Goal: Contribute content: Add original content to the website for others to see

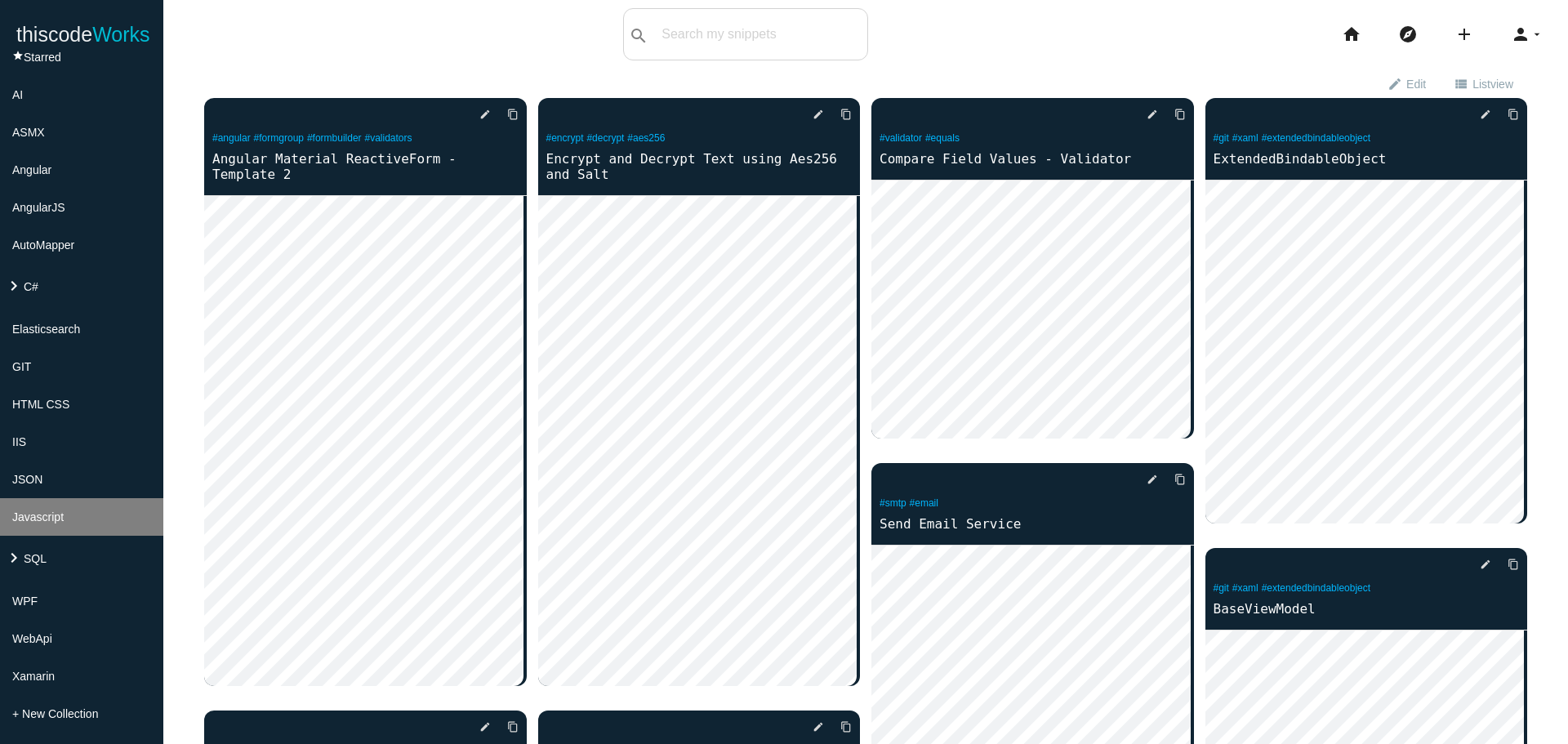
scroll to position [239, 0]
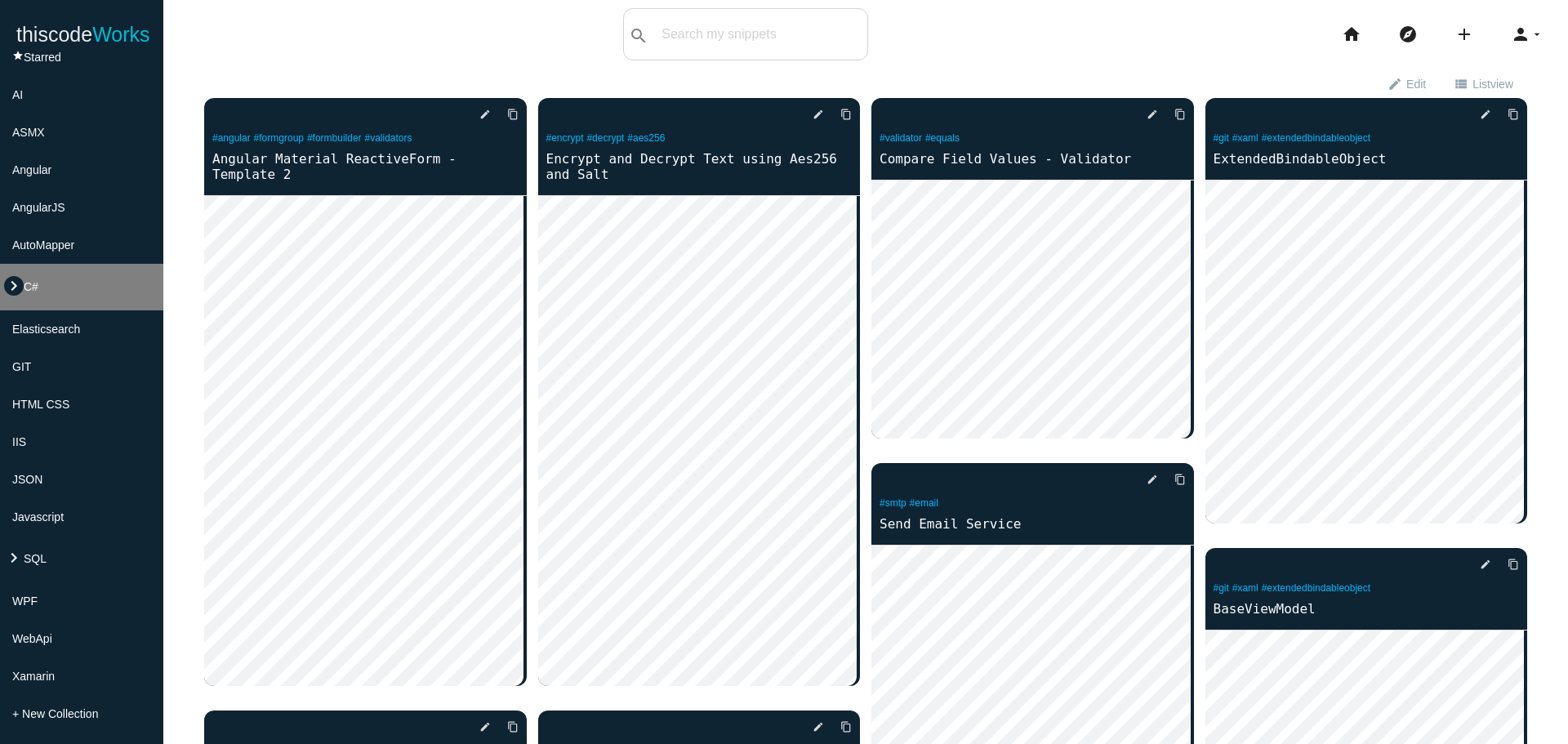
click at [12, 276] on icon "keyboard_arrow_right" at bounding box center [14, 285] width 20 height 20
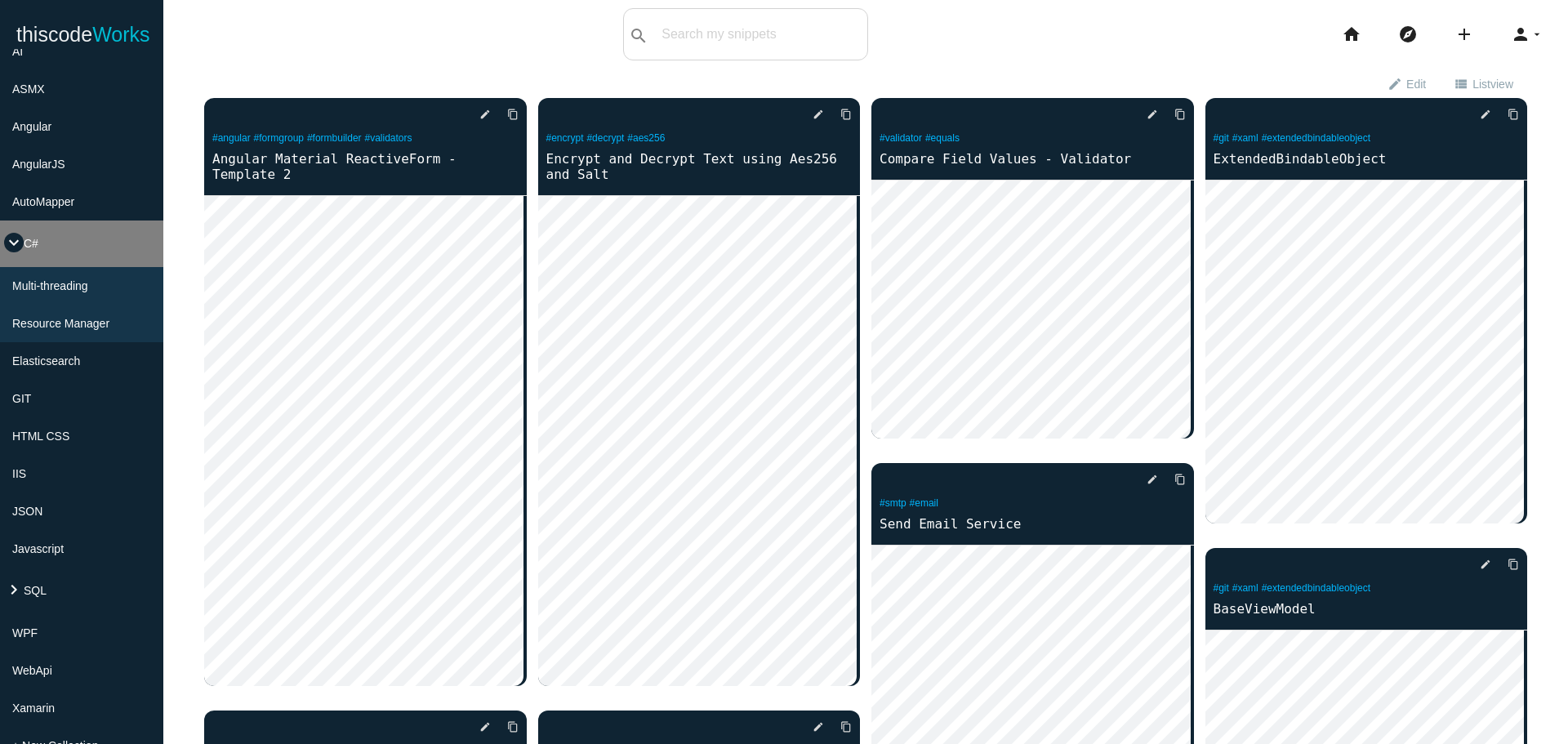
click at [10, 253] on icon "keyboard_arrow_down" at bounding box center [14, 242] width 20 height 20
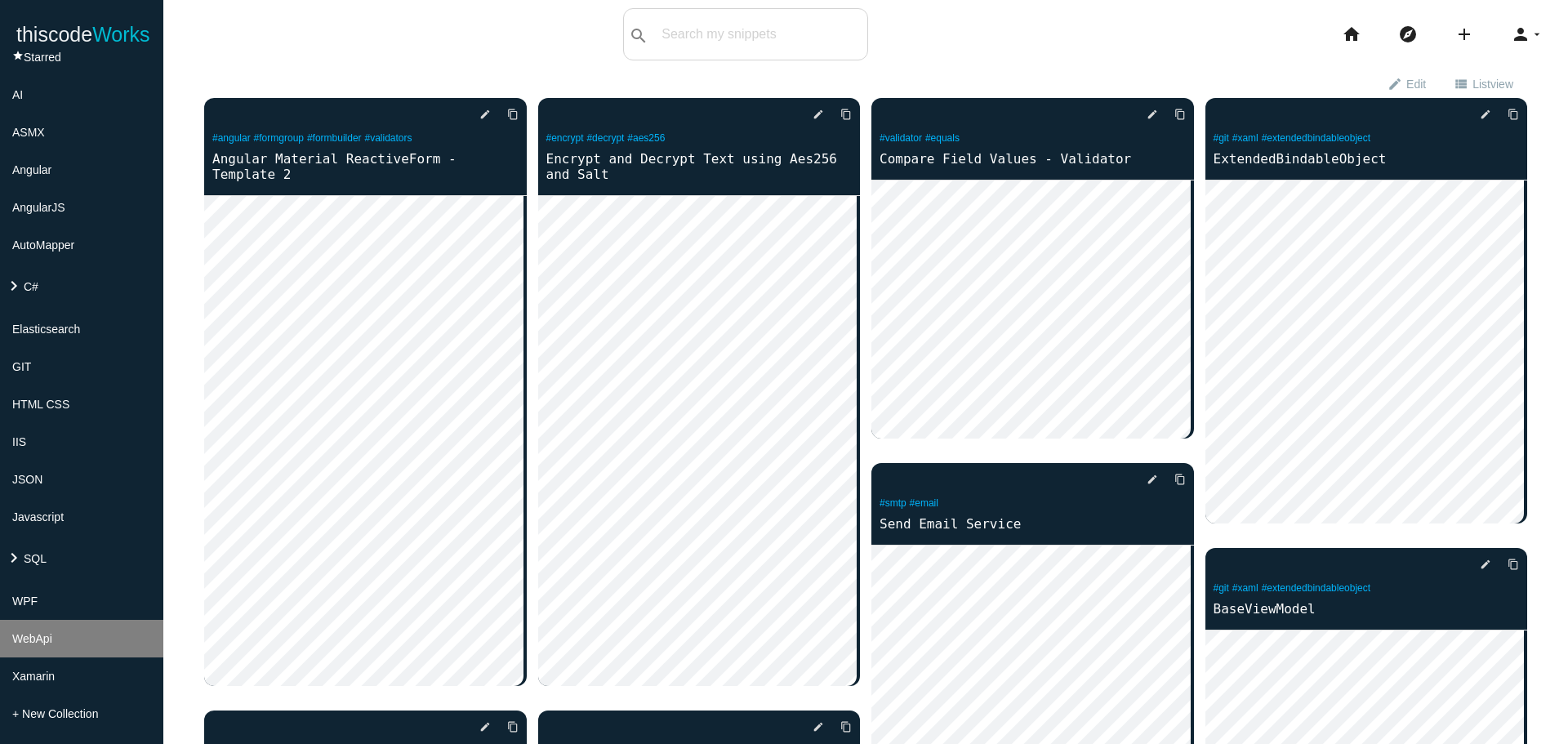
click at [52, 650] on li "WebApi" at bounding box center [81, 638] width 163 height 37
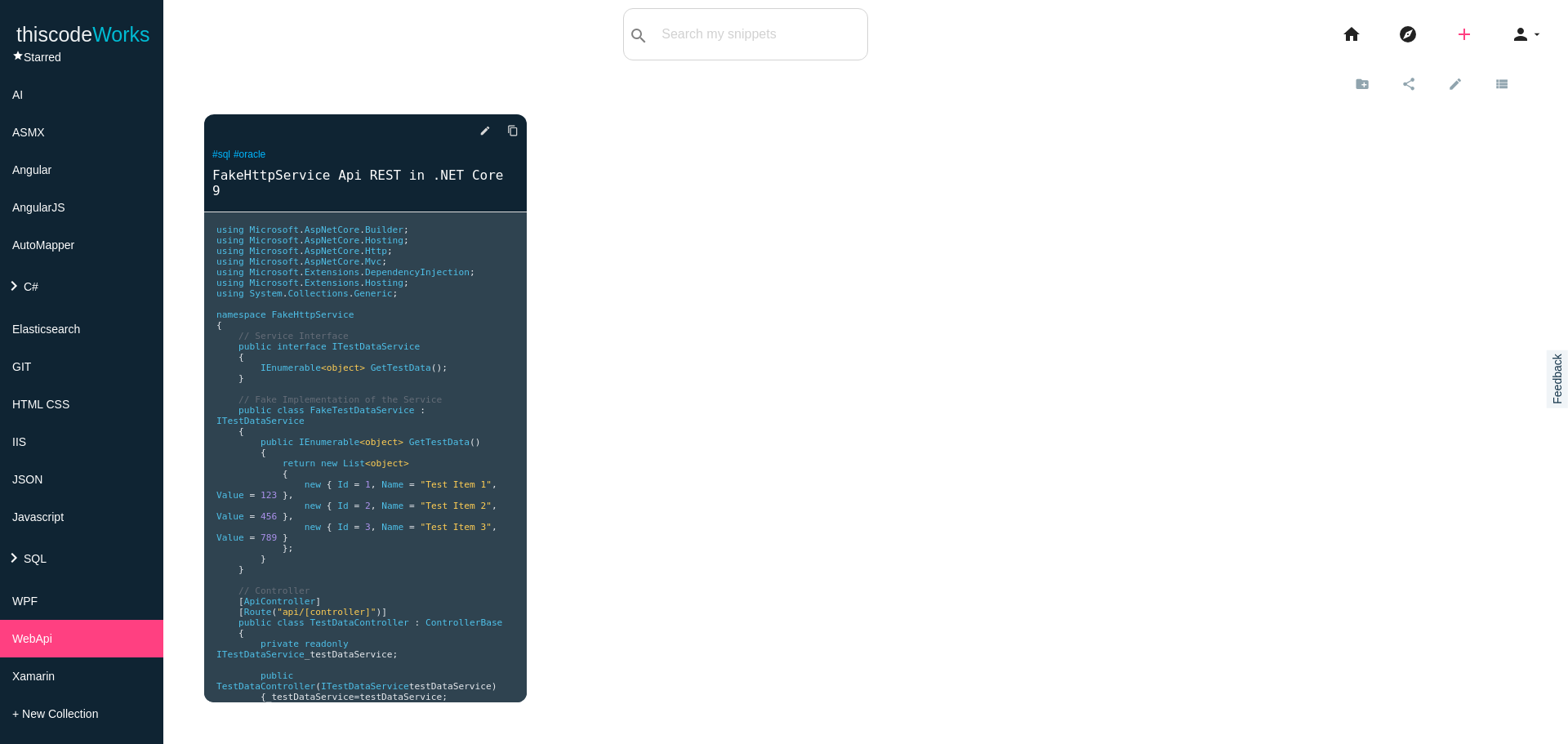
click at [1456, 34] on icon "add" at bounding box center [1463, 34] width 20 height 52
click at [1506, 32] on link "code Snippet" at bounding box center [1499, 28] width 114 height 41
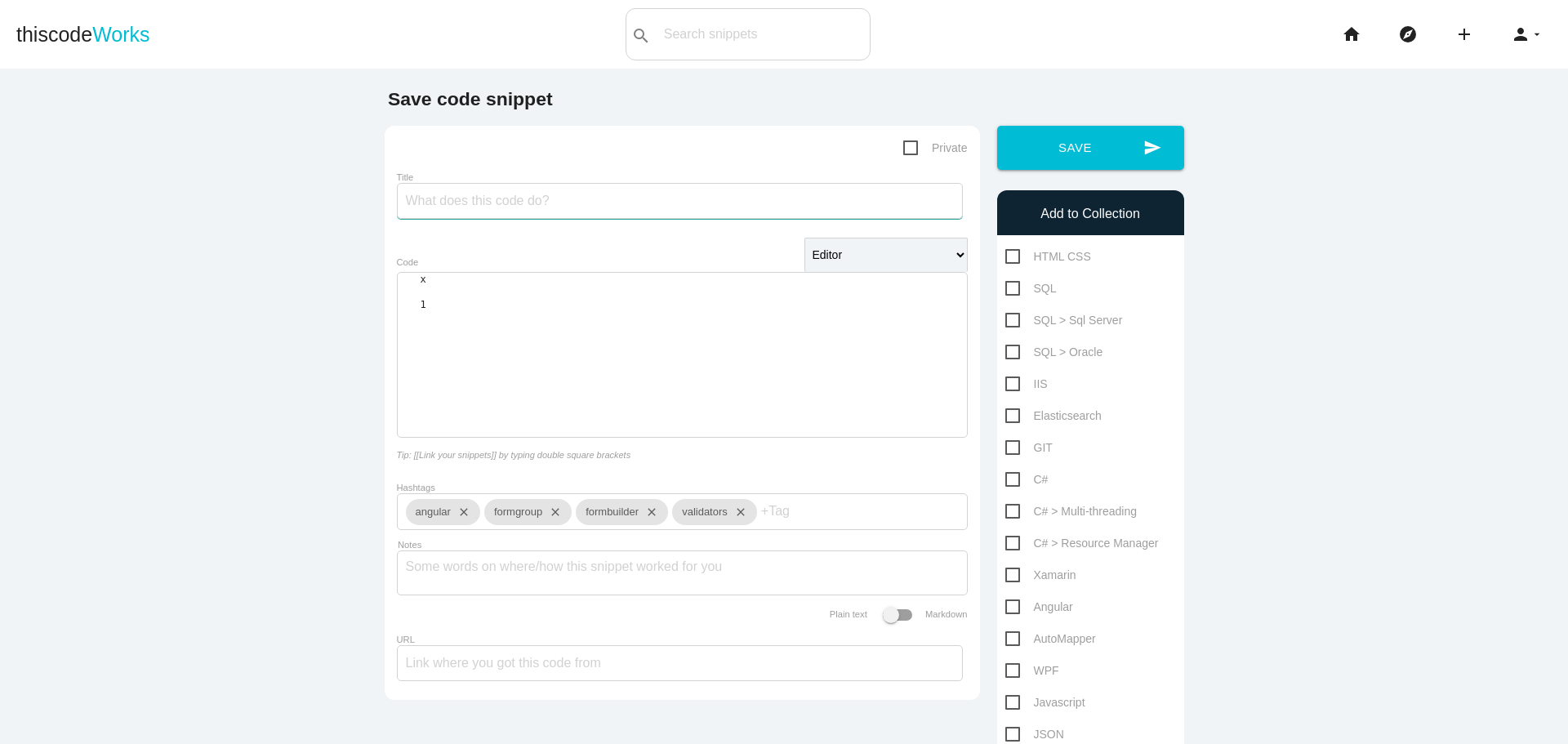
click at [533, 211] on input "Title" at bounding box center [680, 201] width 566 height 36
type input "Attributo"
click at [108, 35] on span "Works" at bounding box center [121, 34] width 57 height 22
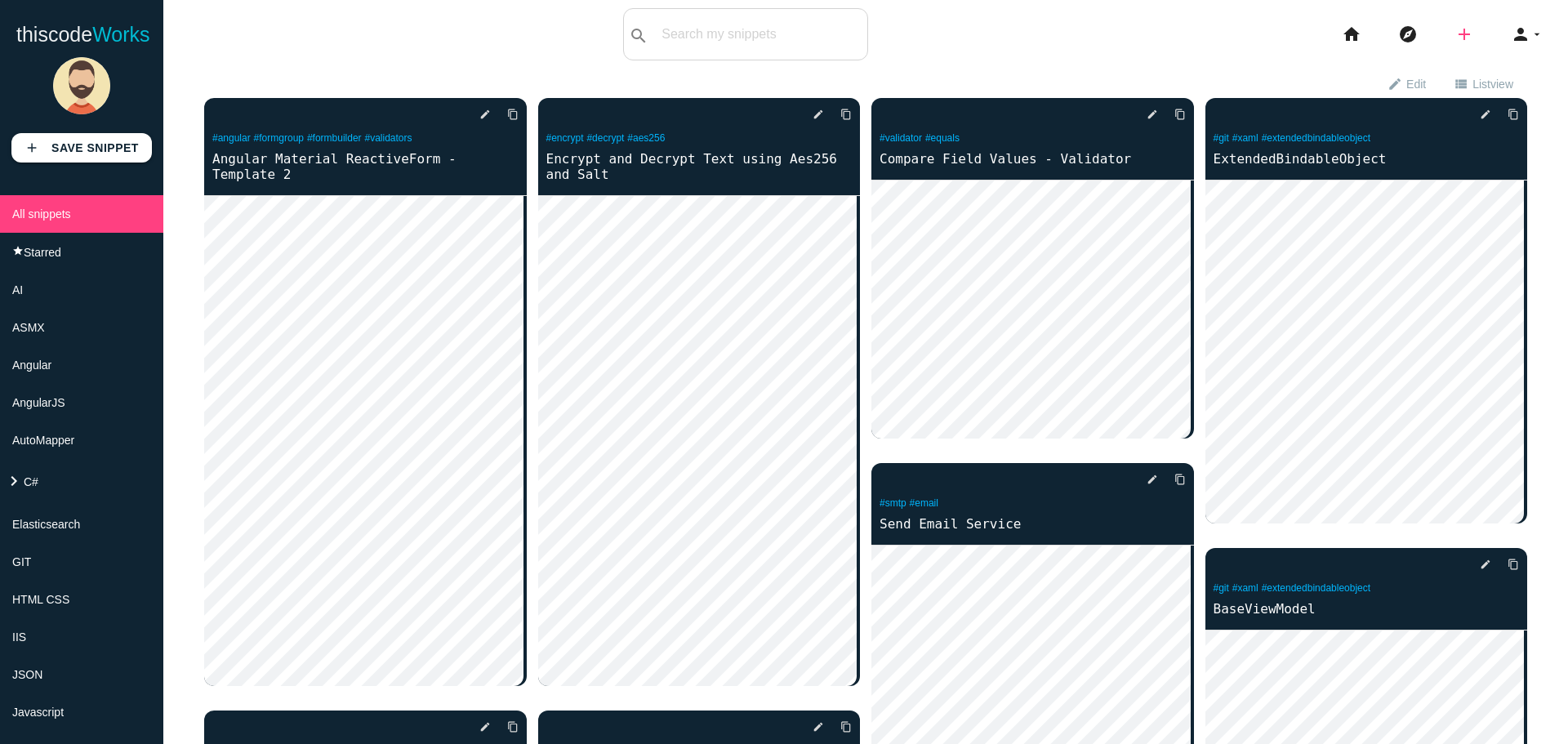
click at [1454, 30] on icon "add" at bounding box center [1463, 34] width 20 height 52
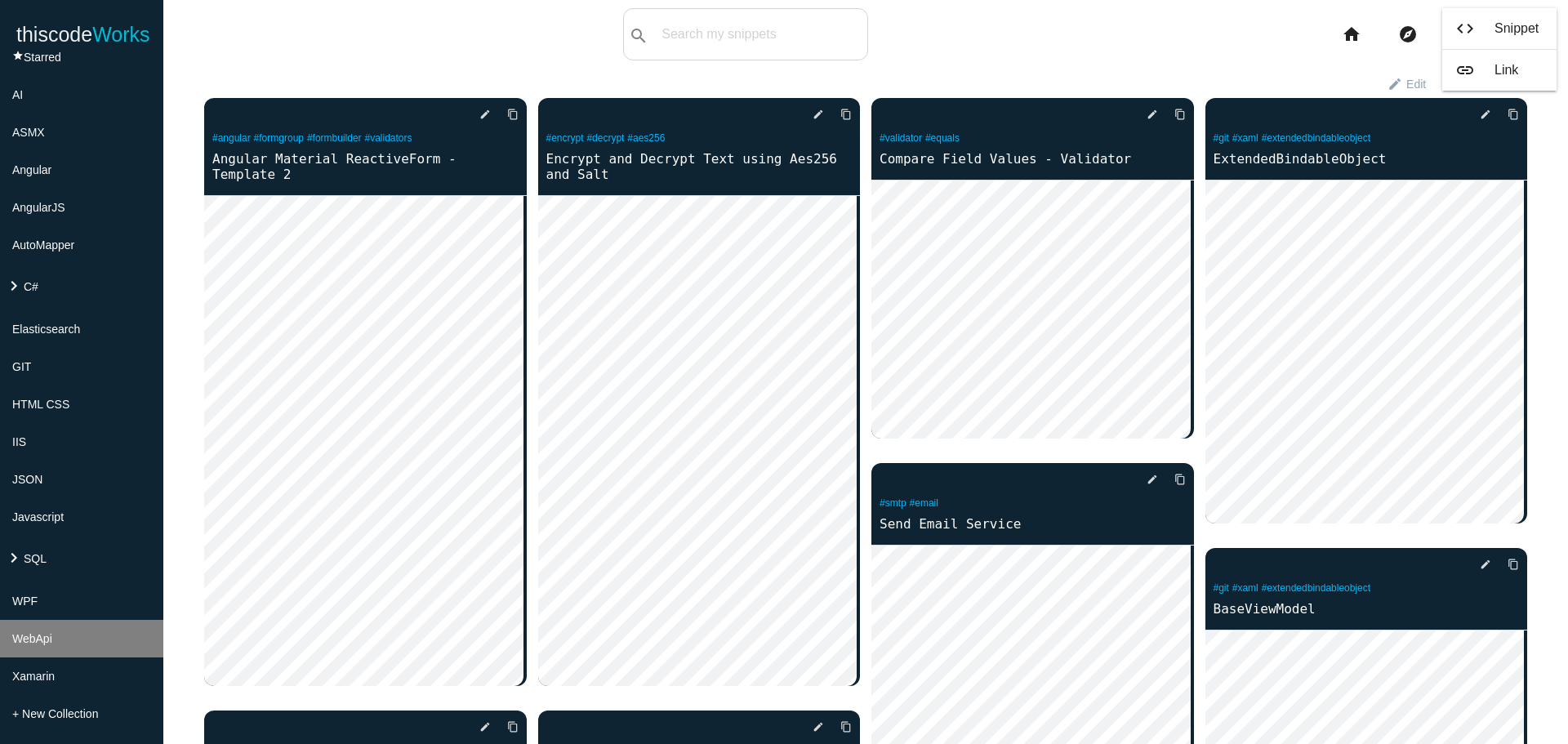
click at [65, 632] on li "WebApi" at bounding box center [81, 638] width 163 height 37
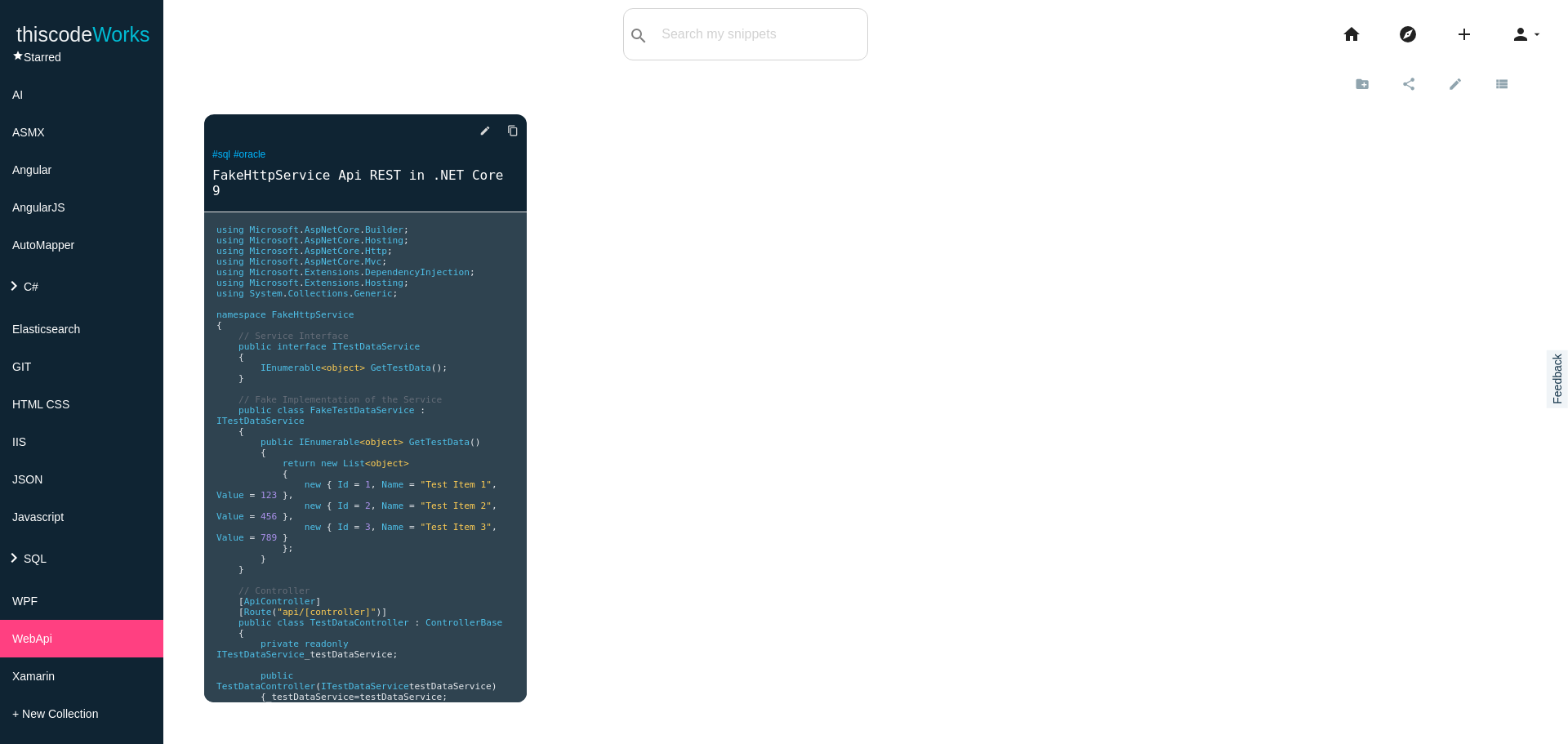
click at [927, 286] on div "delete star_border photo_camera edit content_copy #sql #oracle FakeHttpService …" at bounding box center [865, 412] width 1322 height 629
click at [1454, 35] on icon "add" at bounding box center [1463, 34] width 20 height 52
click at [1467, 27] on link "code Snippet" at bounding box center [1499, 28] width 114 height 41
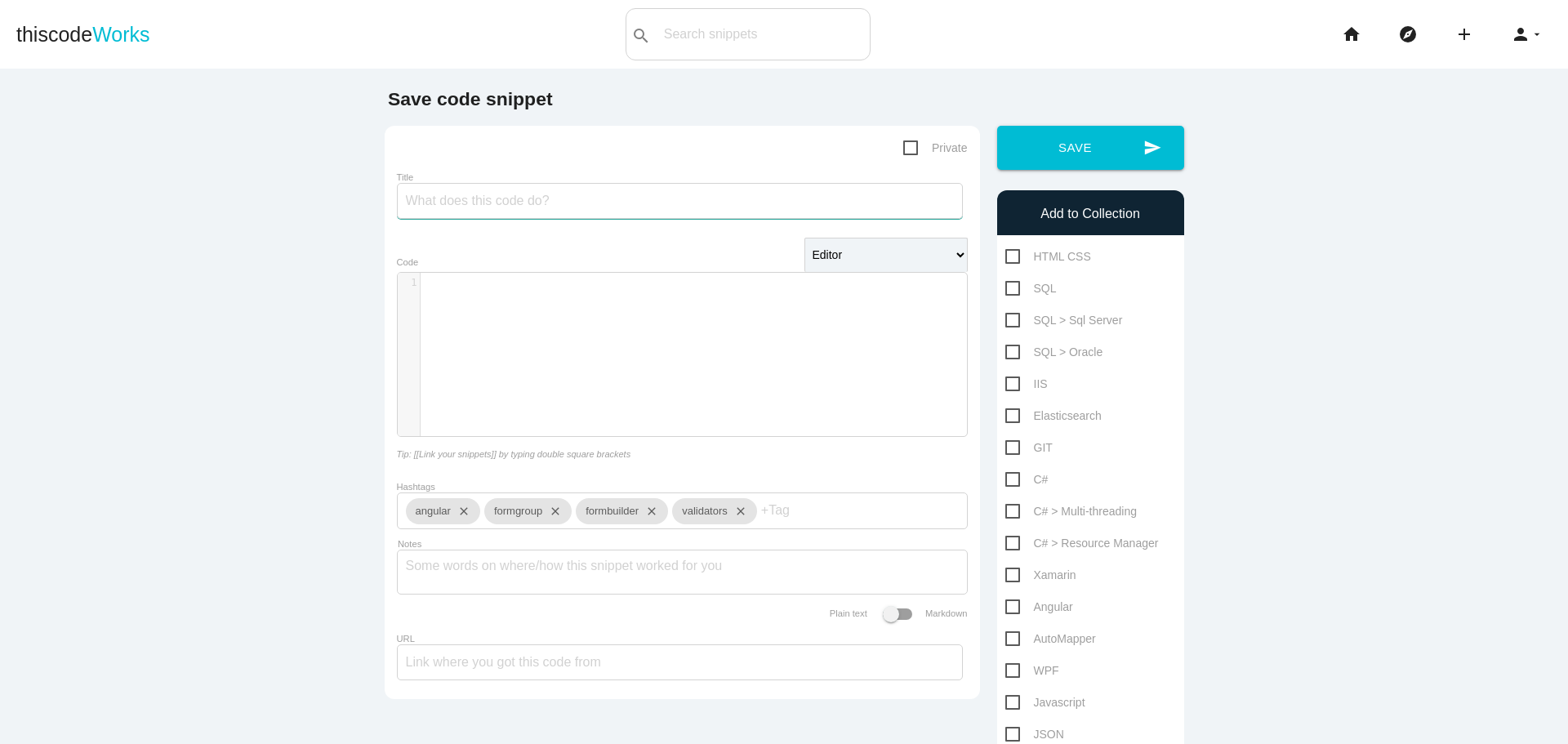
click at [488, 200] on input "Title" at bounding box center [680, 201] width 566 height 36
type input "Auth Attribute With Api-Secret and Api-Key"
click at [502, 309] on div "​ x 1 ​" at bounding box center [694, 366] width 593 height 188
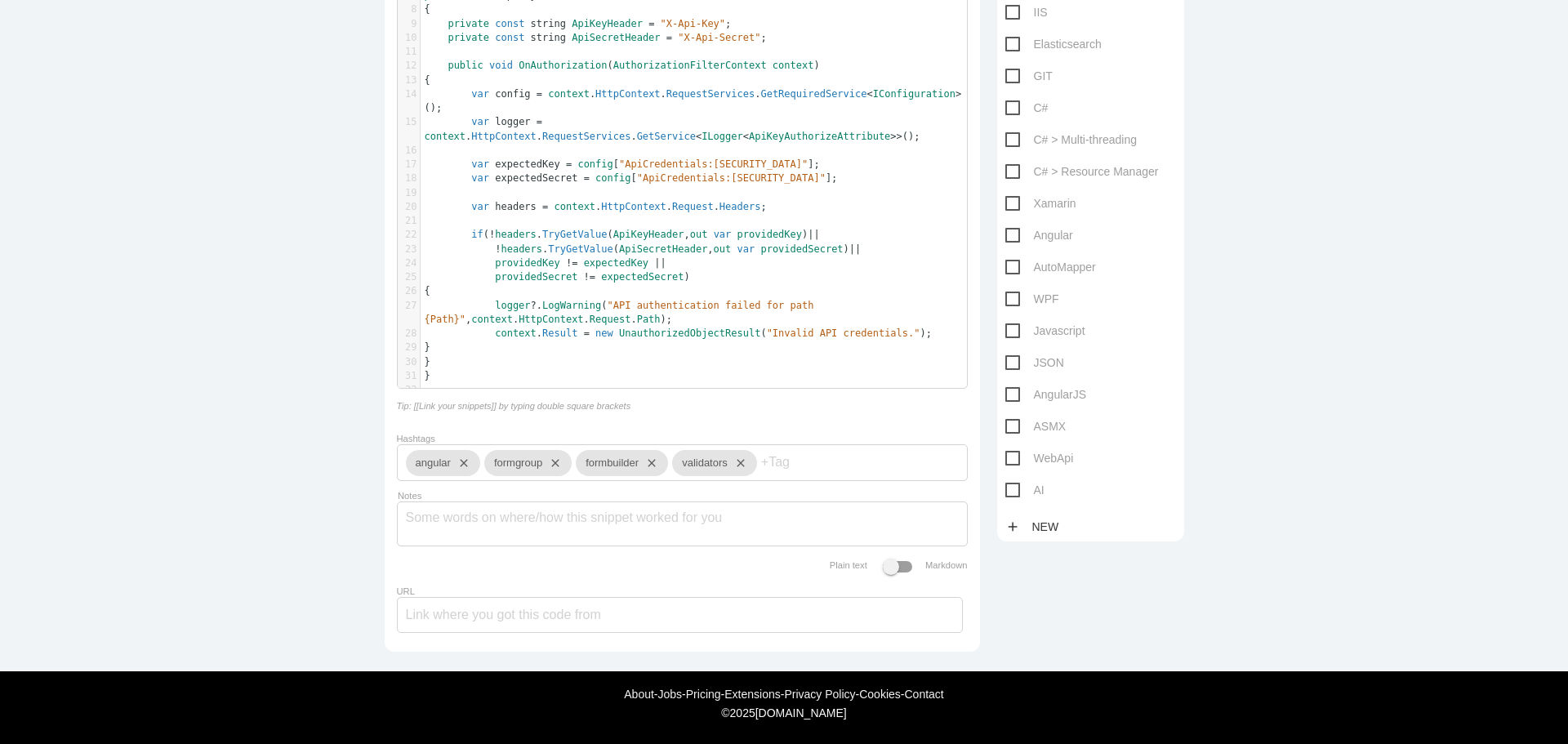
scroll to position [387, 0]
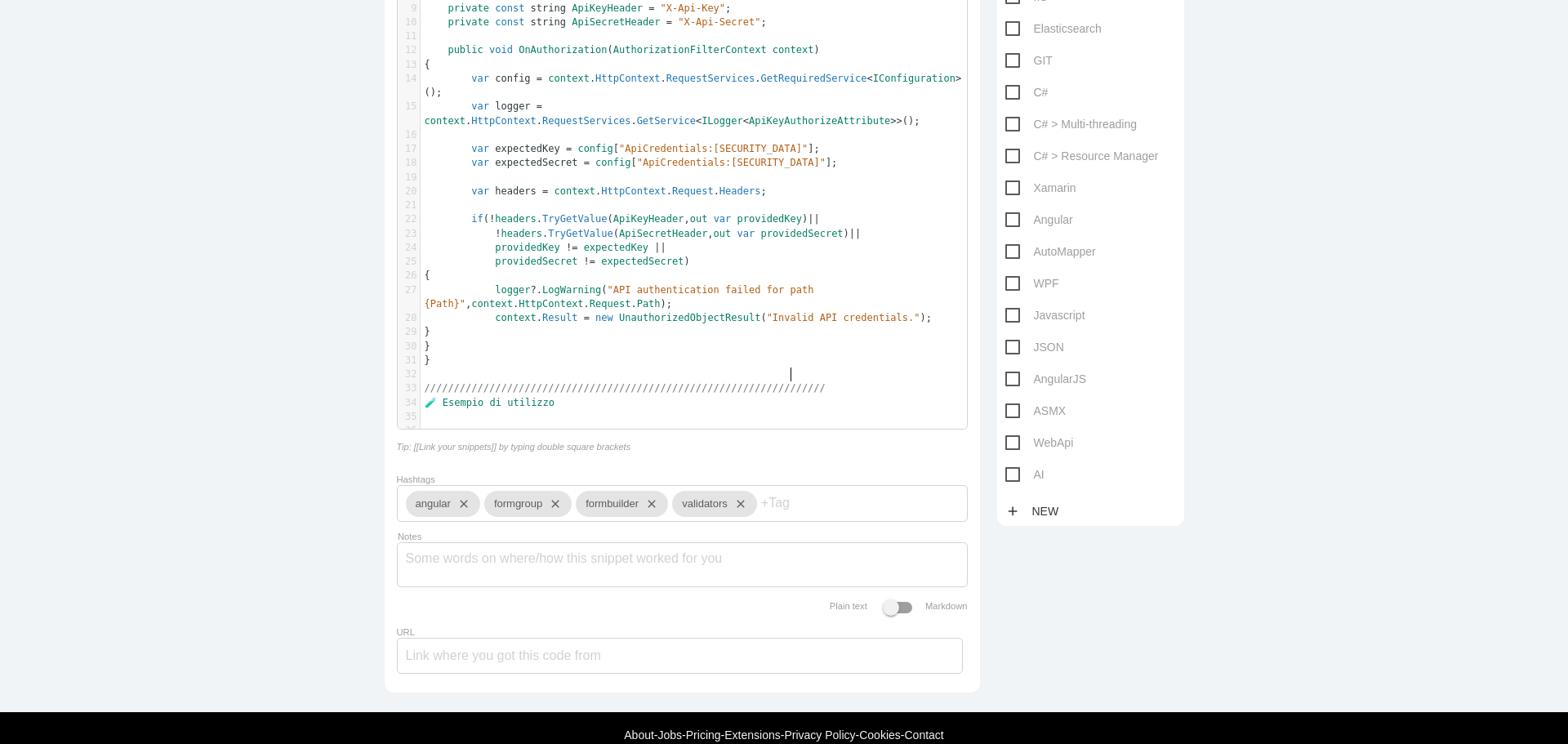
type textarea "/////////////////////////////////////////////////////////////////////"
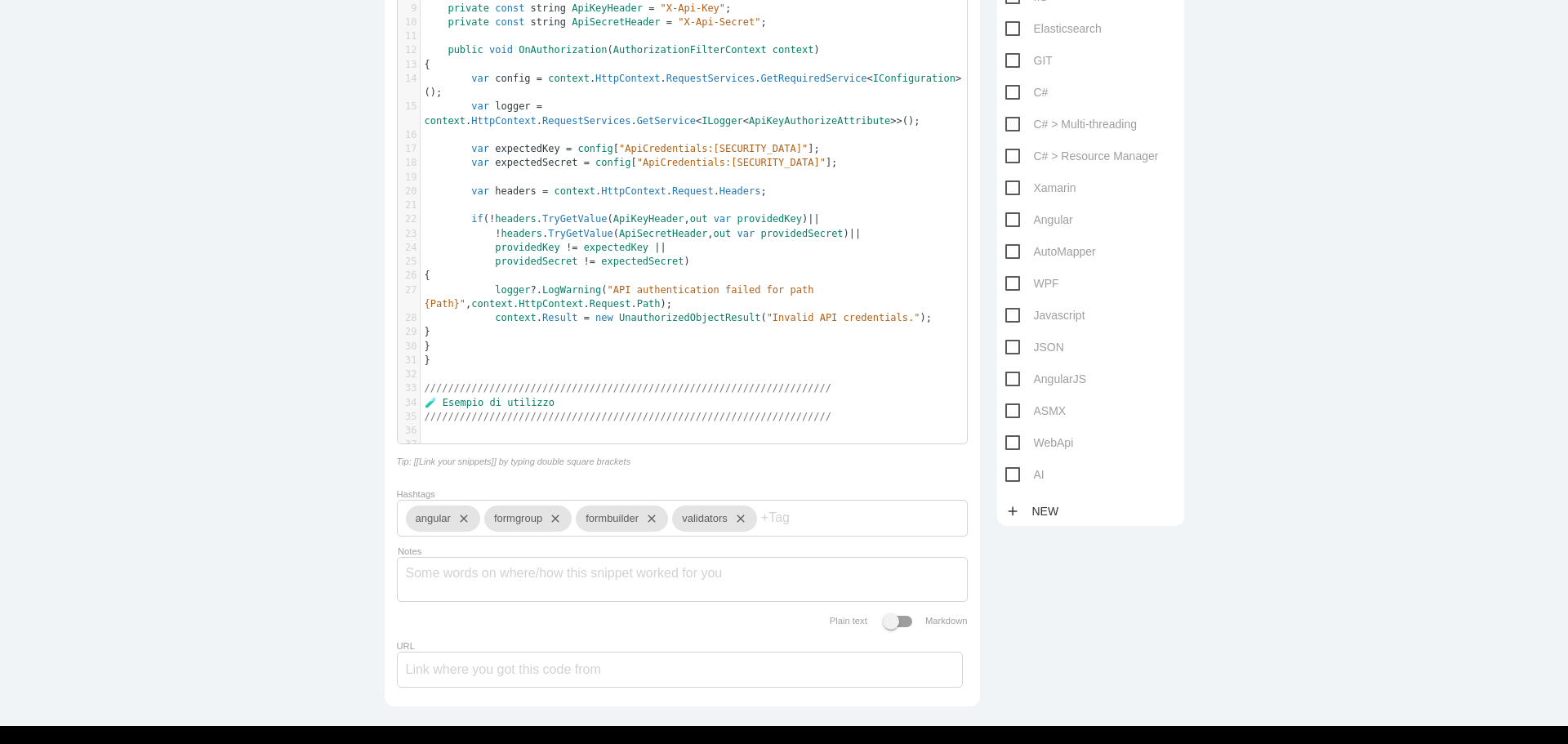
paste textarea ":"
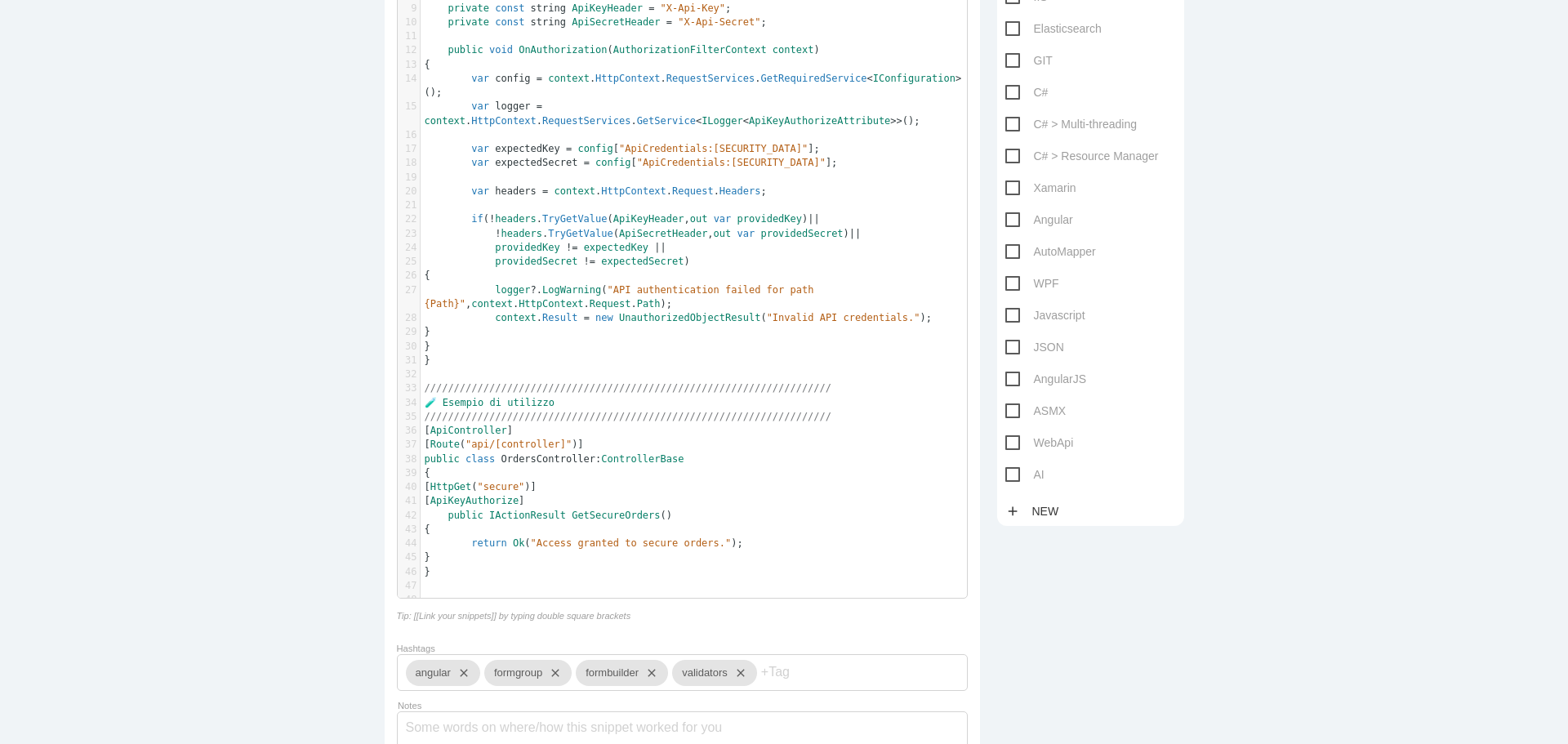
click at [627, 396] on pre "🧪 Esempio di utilizzo" at bounding box center [700, 403] width 559 height 14
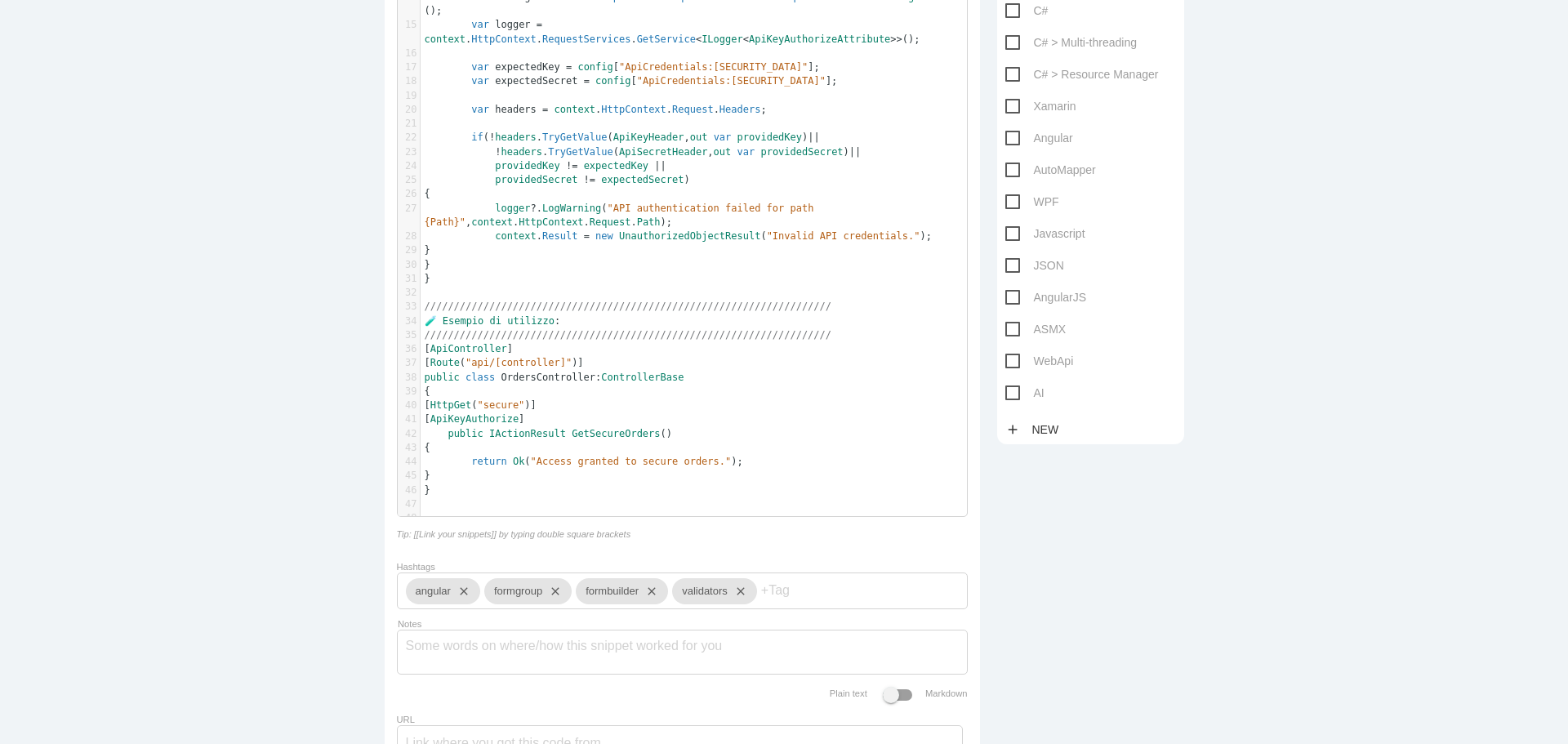
scroll to position [550, 0]
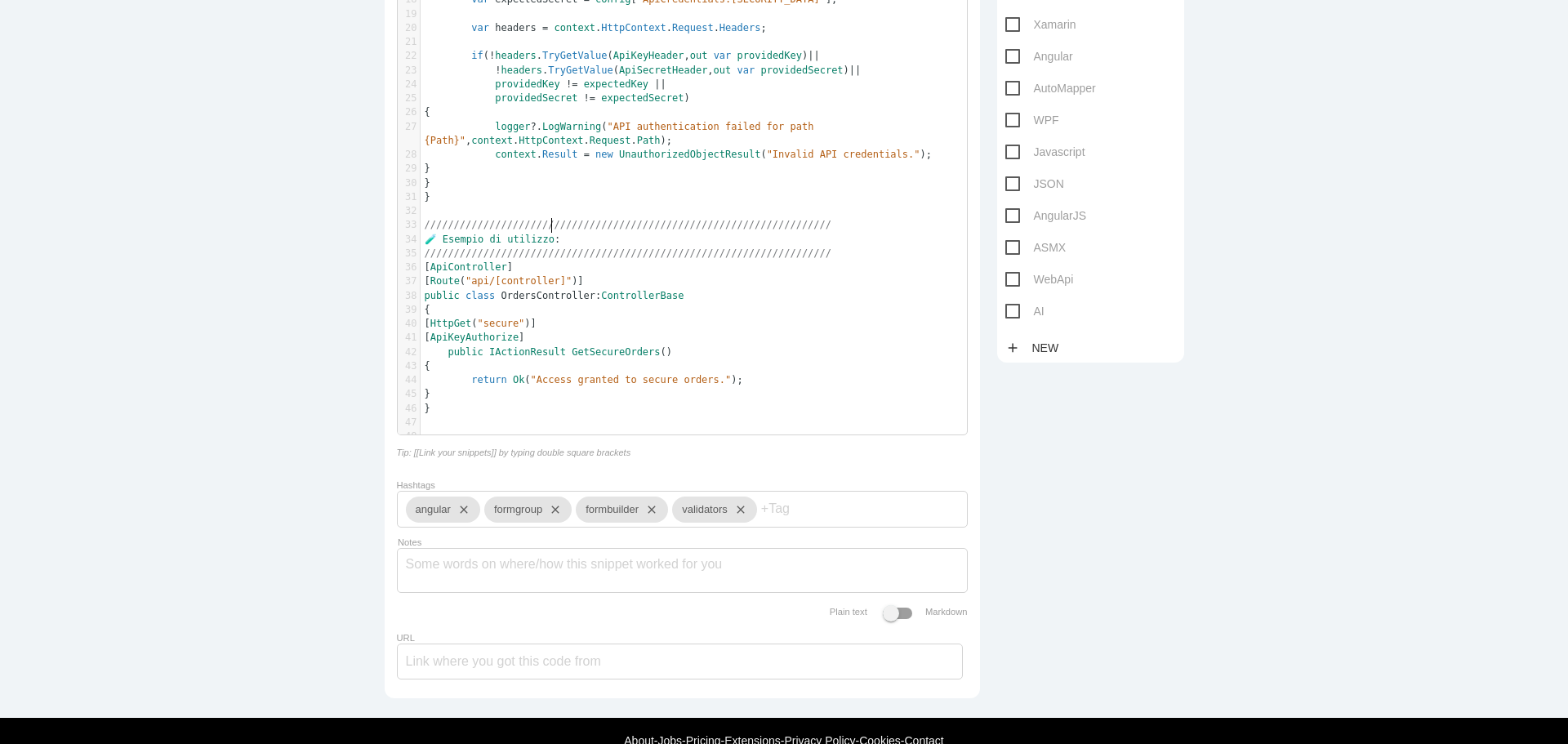
type textarea ":"
click at [477, 331] on span "ApiKeyAuthorize" at bounding box center [475, 337] width 88 height 11
type textarea "ApiKeyAuthorize"
click at [477, 331] on span "ApiKeyAuthorize" at bounding box center [475, 337] width 88 height 11
click at [572, 346] on span "GetSecureOrders" at bounding box center [616, 351] width 88 height 11
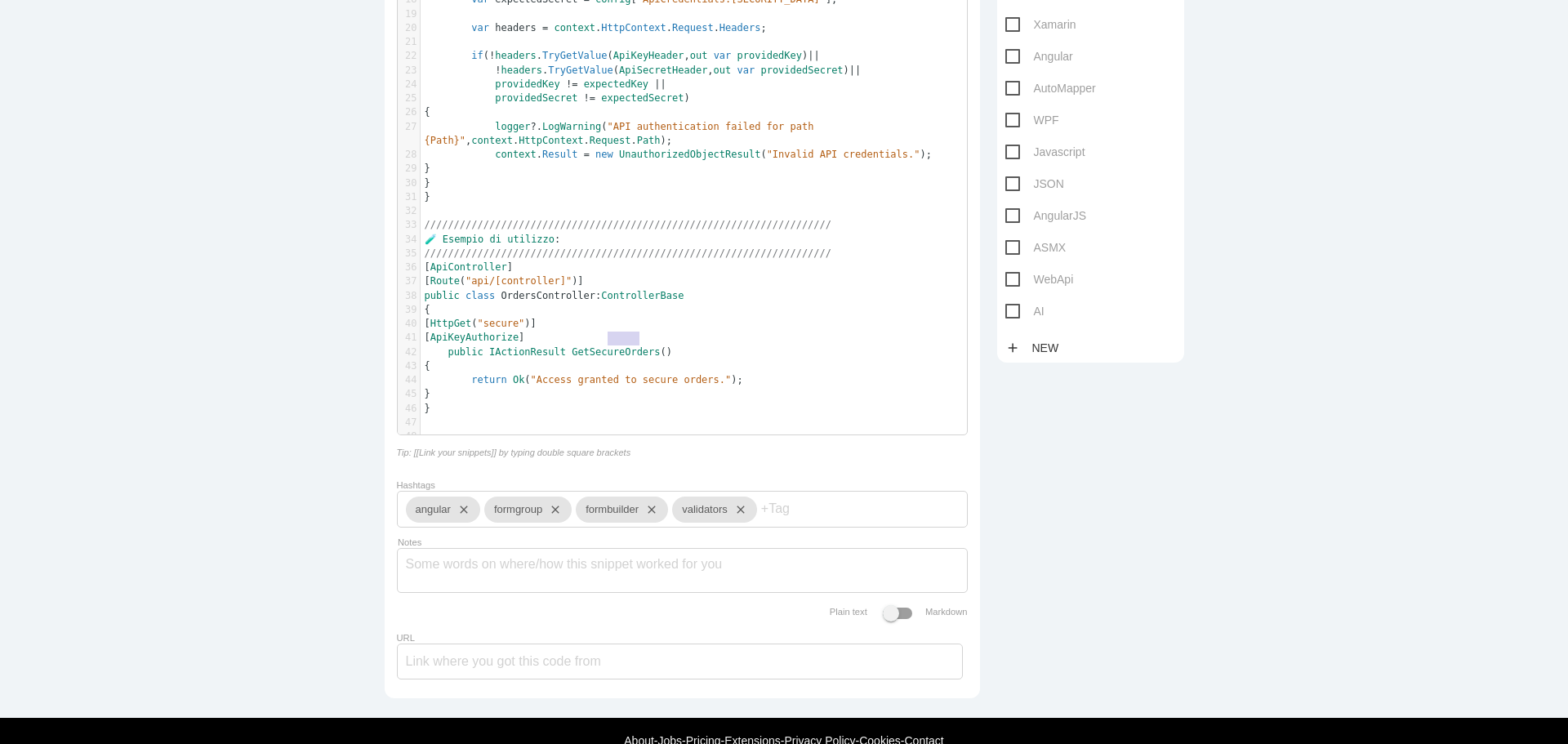
type textarea "Order"
drag, startPoint x: 600, startPoint y: 340, endPoint x: 630, endPoint y: 342, distance: 30.1
click at [630, 346] on span "GetSecureOrders" at bounding box center [616, 351] width 88 height 11
click at [525, 317] on span ""secure"" at bounding box center [501, 323] width 48 height 11
paste textarea "s"
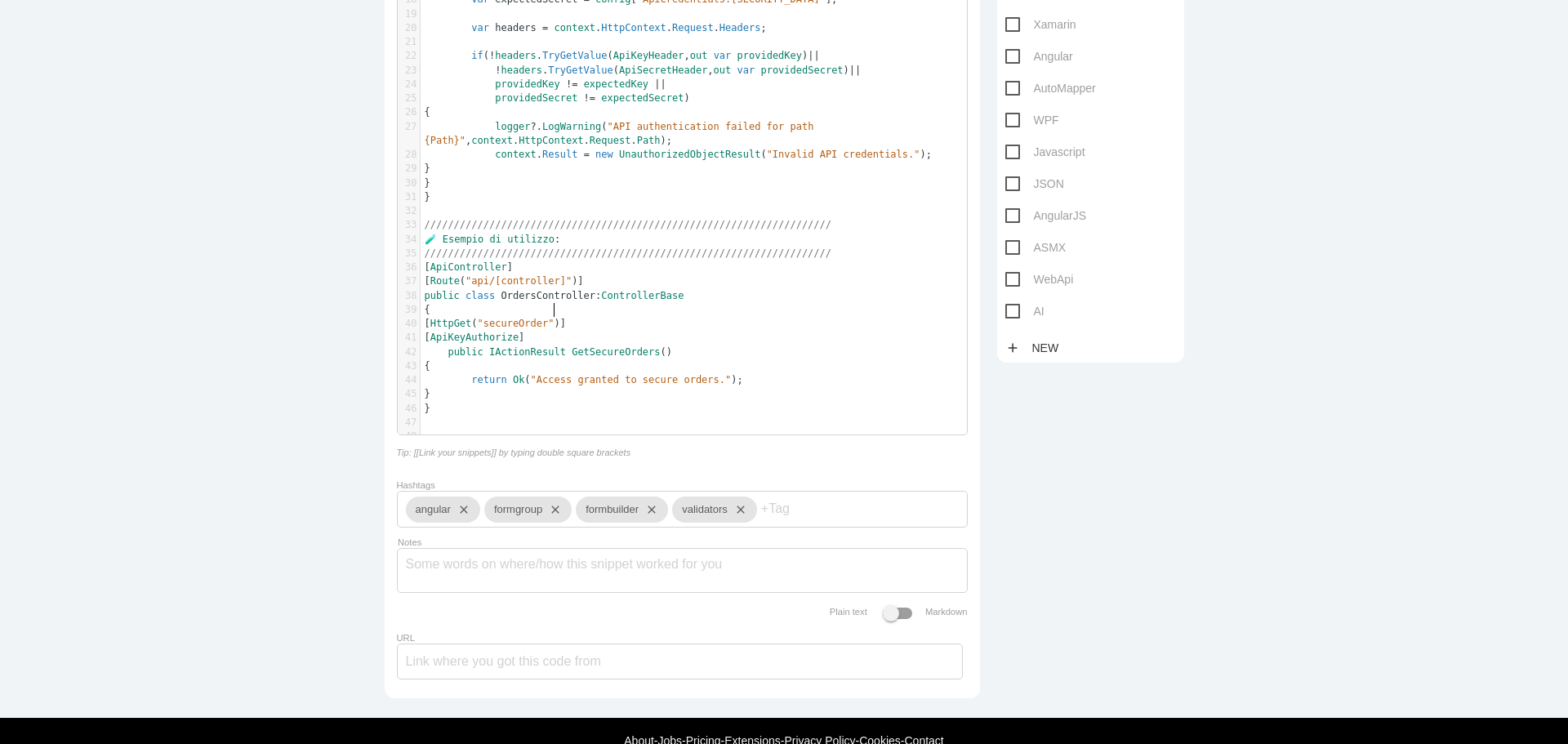
click at [549, 317] on span ""secureOrder"" at bounding box center [515, 323] width 77 height 11
type textarea "s"
click at [588, 430] on pre "​" at bounding box center [700, 437] width 559 height 14
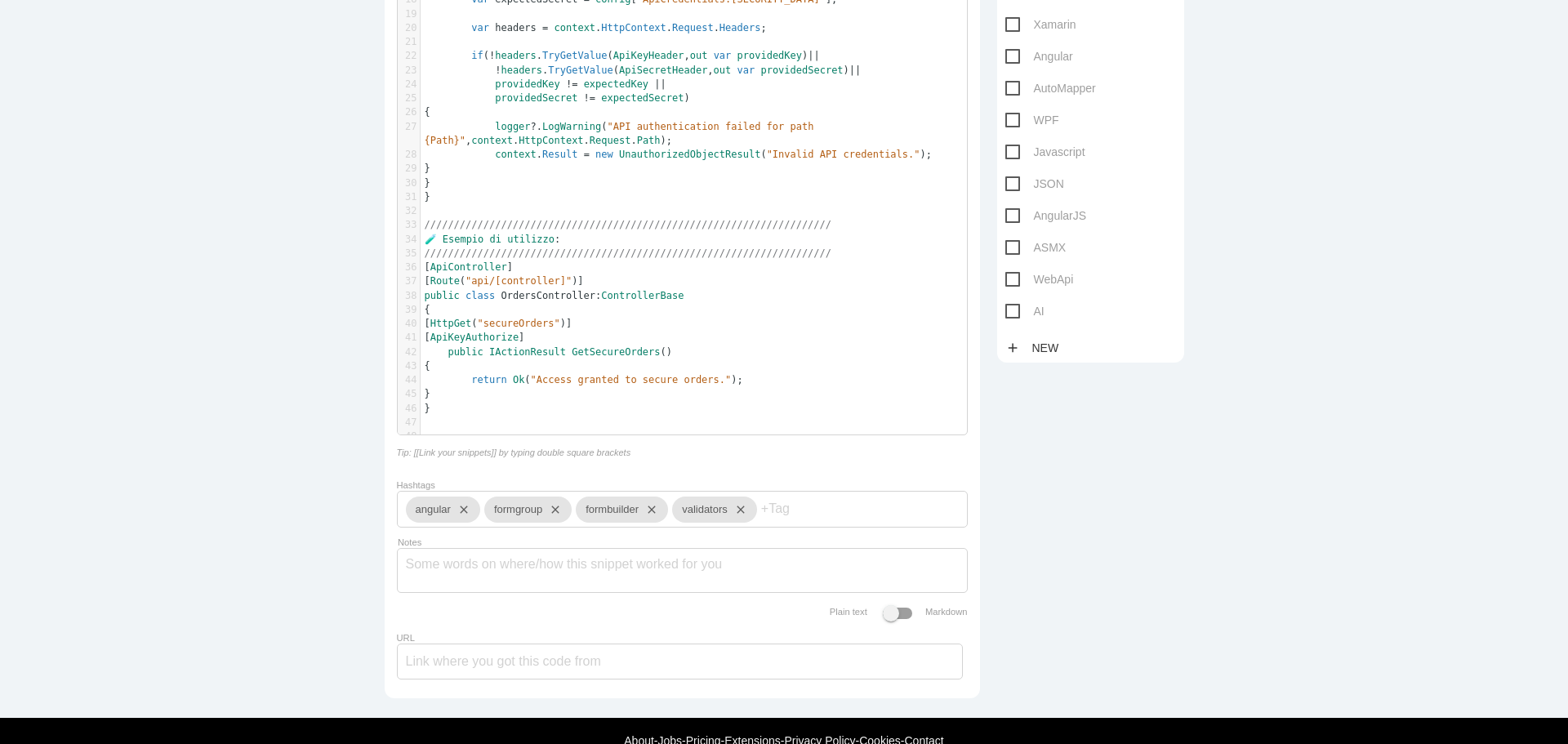
paste textarea "/////////////////////////////////////////////////////////////////////"
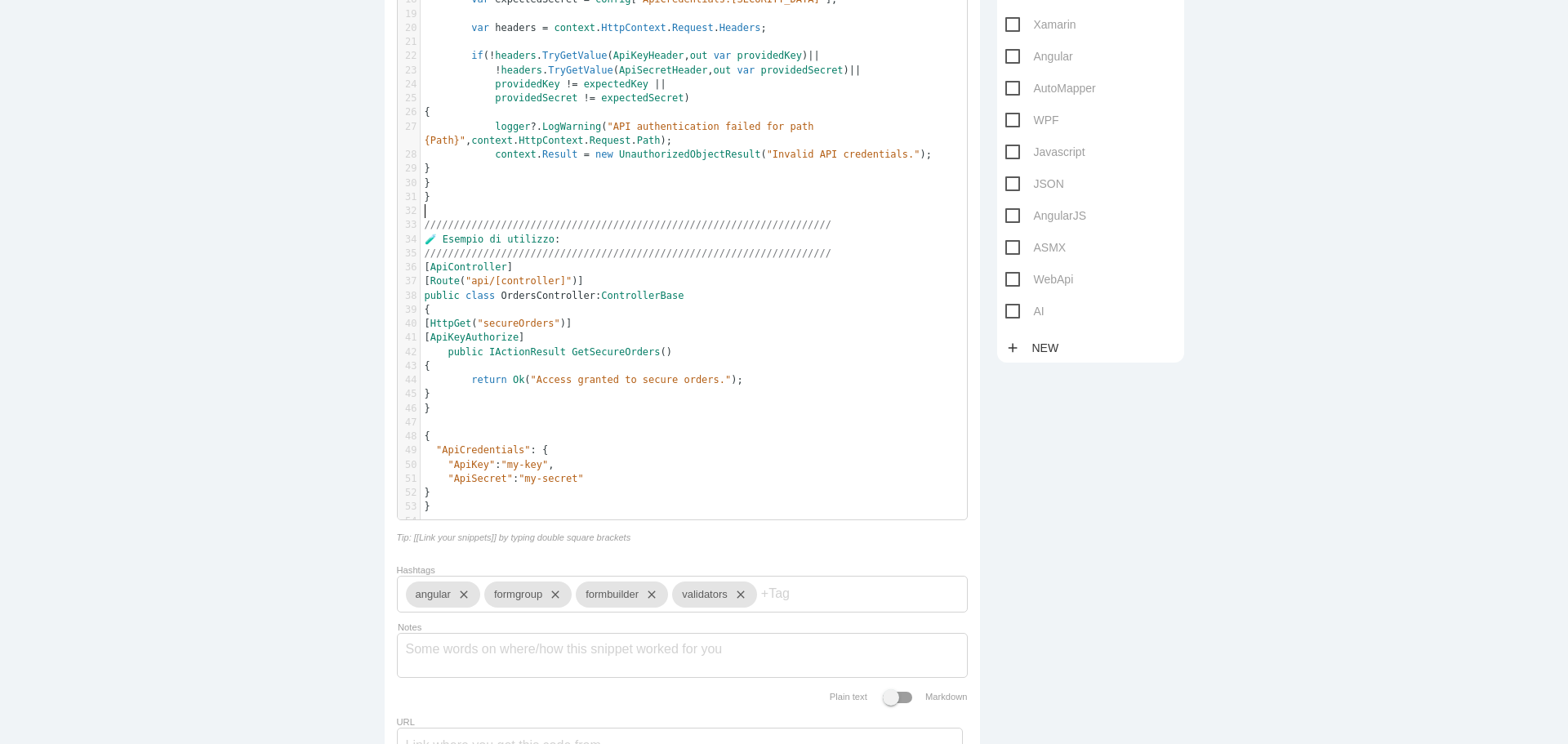
type textarea "/////////////////////////////////////////////////////////////////////"
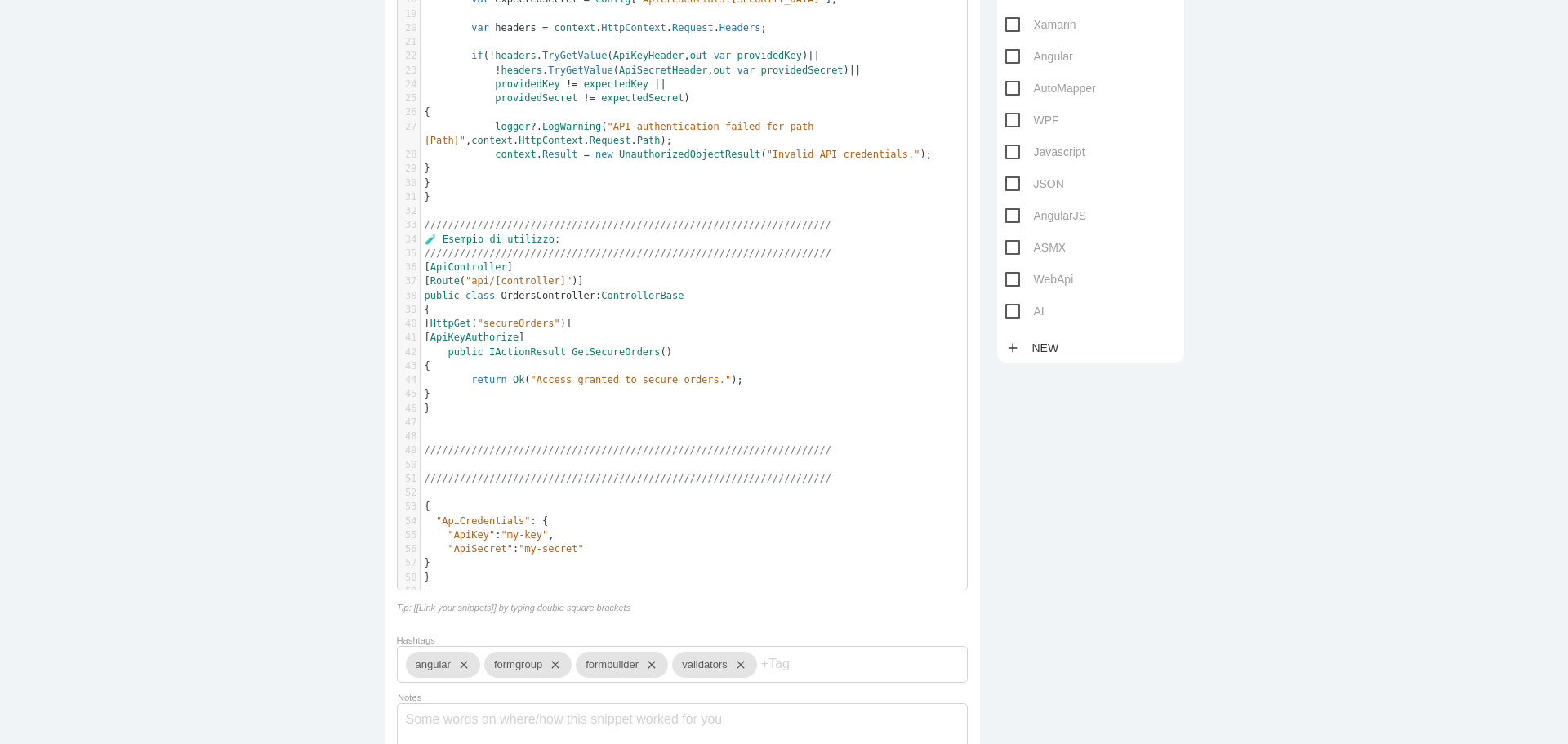
paste textarea ":"
type textarea ":"
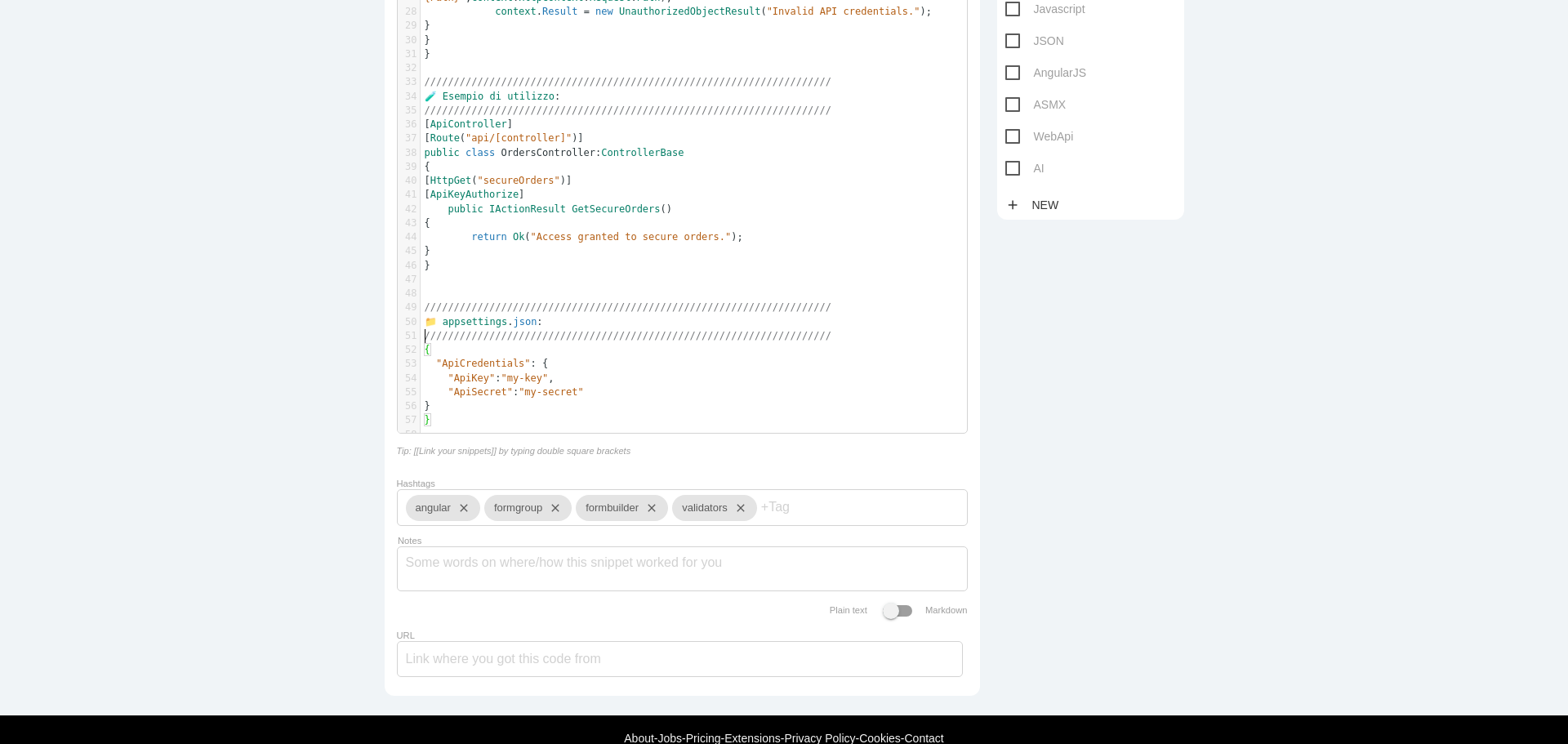
scroll to position [714, 0]
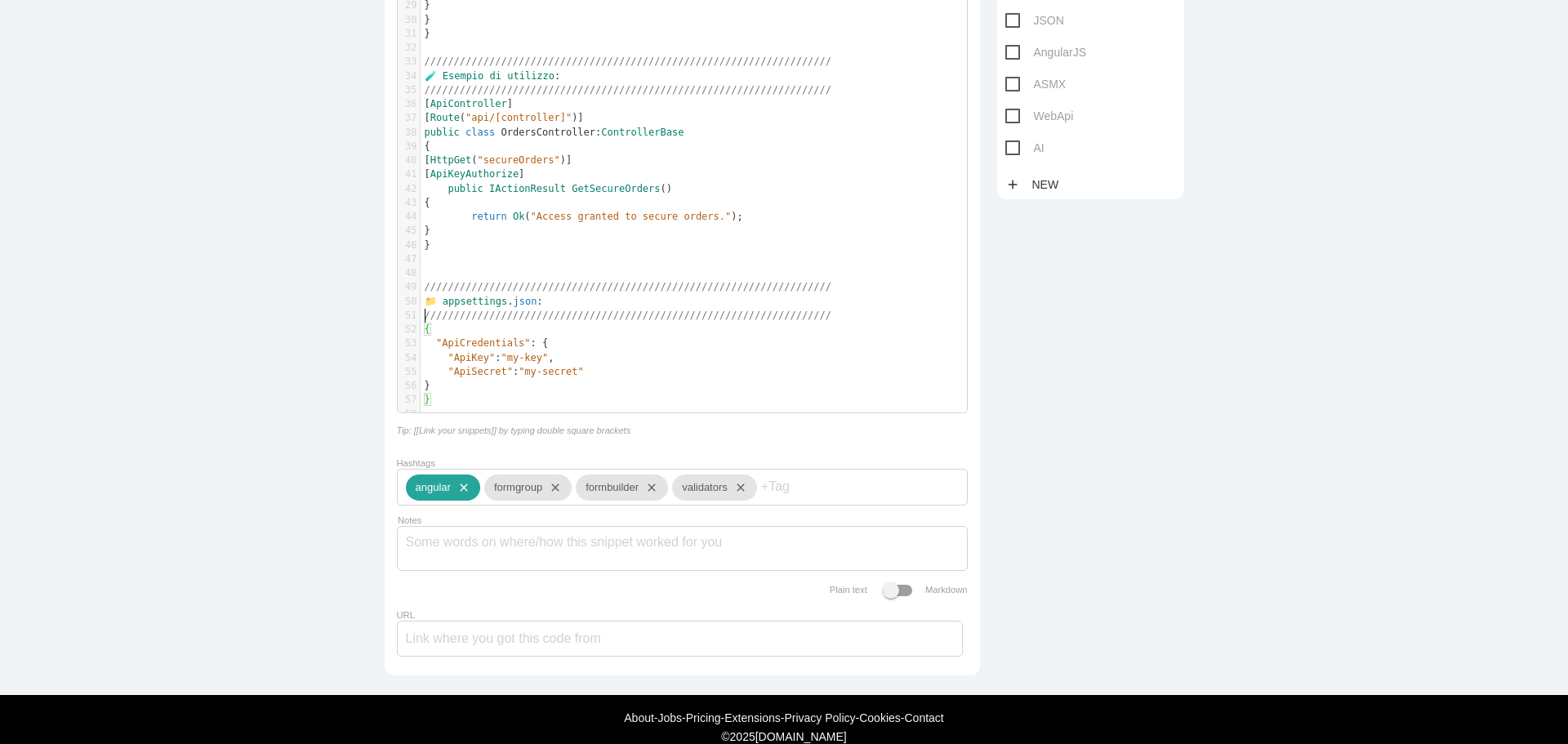
click at [461, 495] on icon "close" at bounding box center [460, 487] width 20 height 26
click at [472, 494] on icon "close" at bounding box center [473, 487] width 20 height 26
click at [475, 494] on icon "close" at bounding box center [478, 487] width 20 height 26
click at [475, 494] on icon "close" at bounding box center [470, 487] width 20 height 26
type input "apikey"
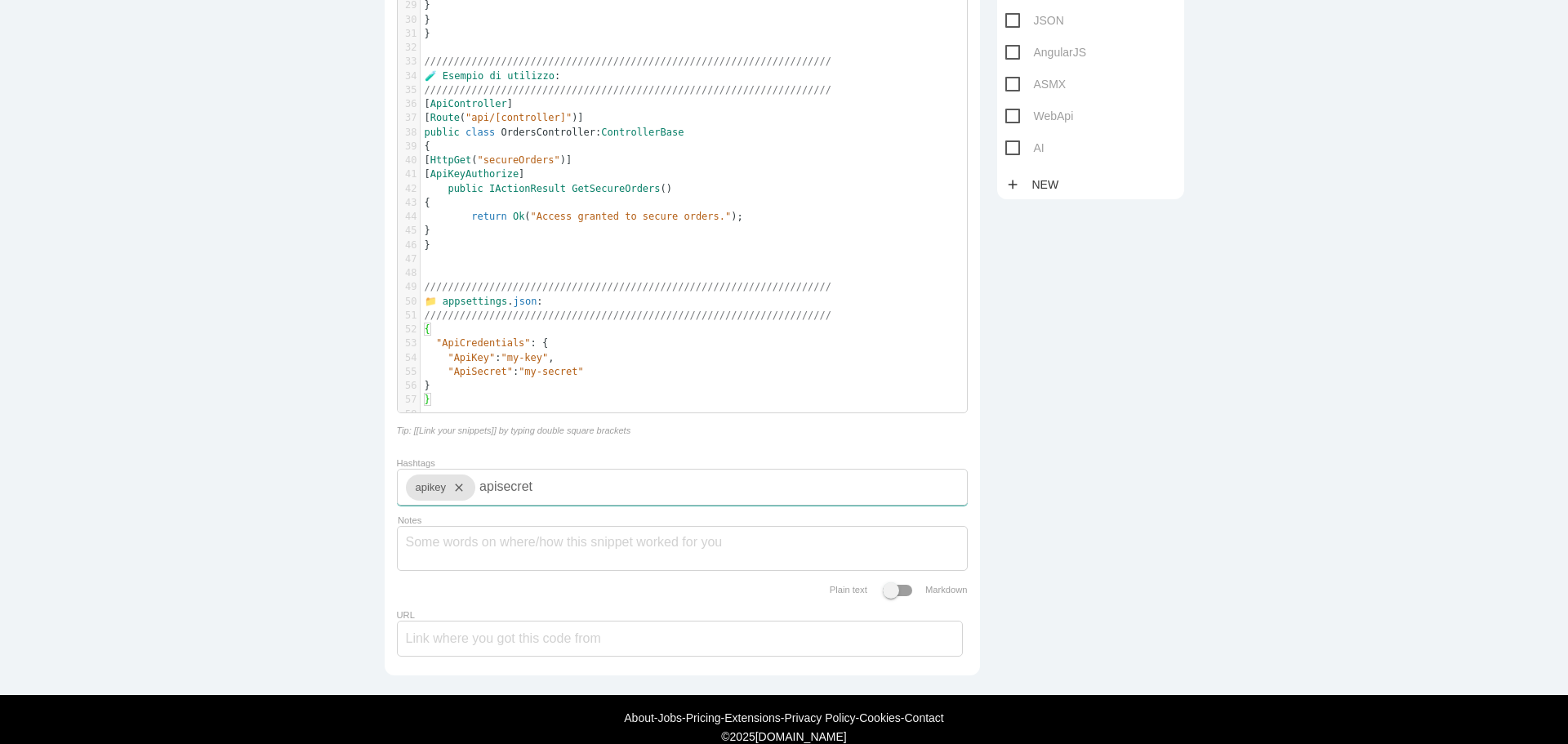
type input "apisecret"
type input "webapi"
type input "auth"
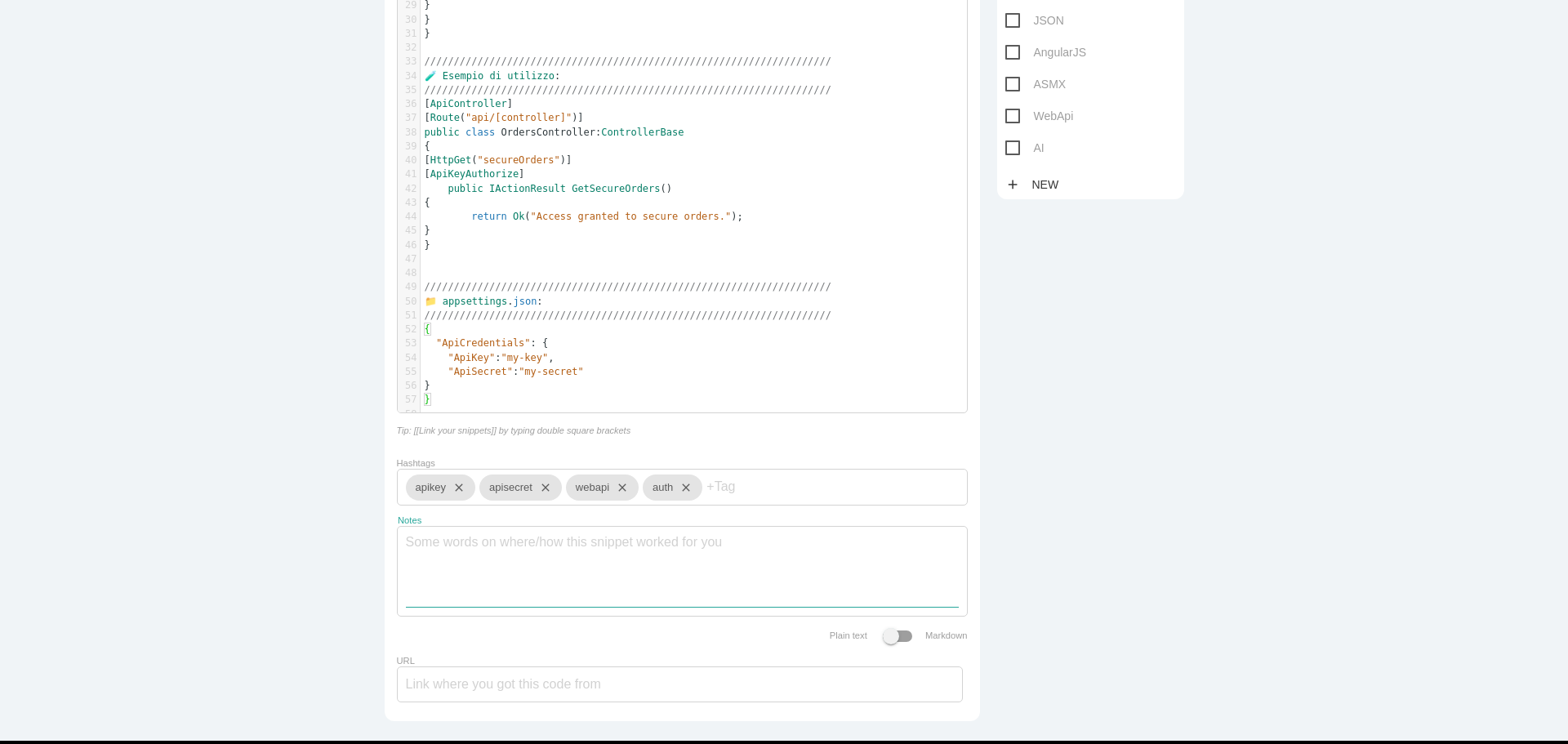
click at [620, 561] on textarea "Notes" at bounding box center [682, 567] width 553 height 80
paste textarea "Ecco un attributo personalizzato che puoi applicare ai metodi del controller pe…"
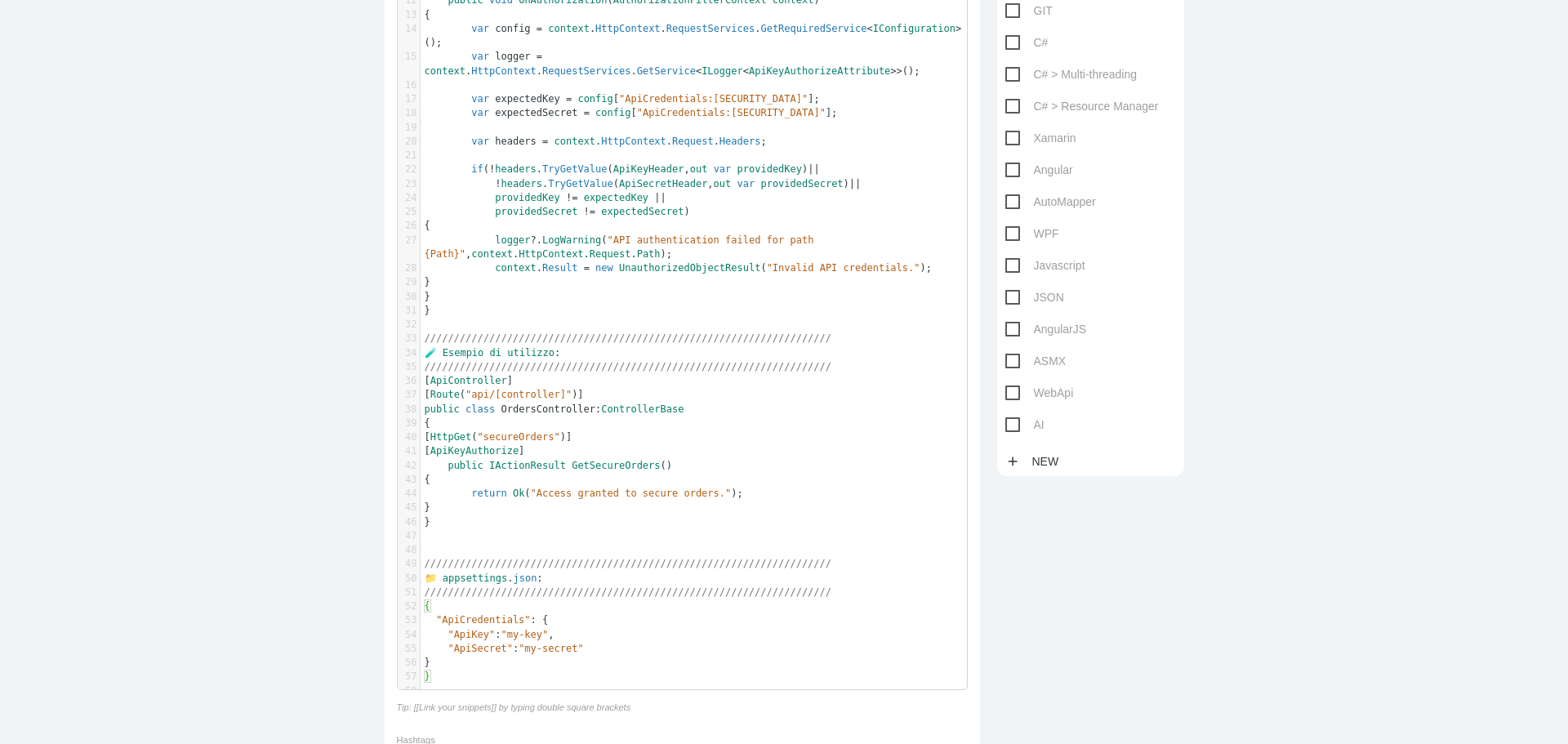
scroll to position [0, 0]
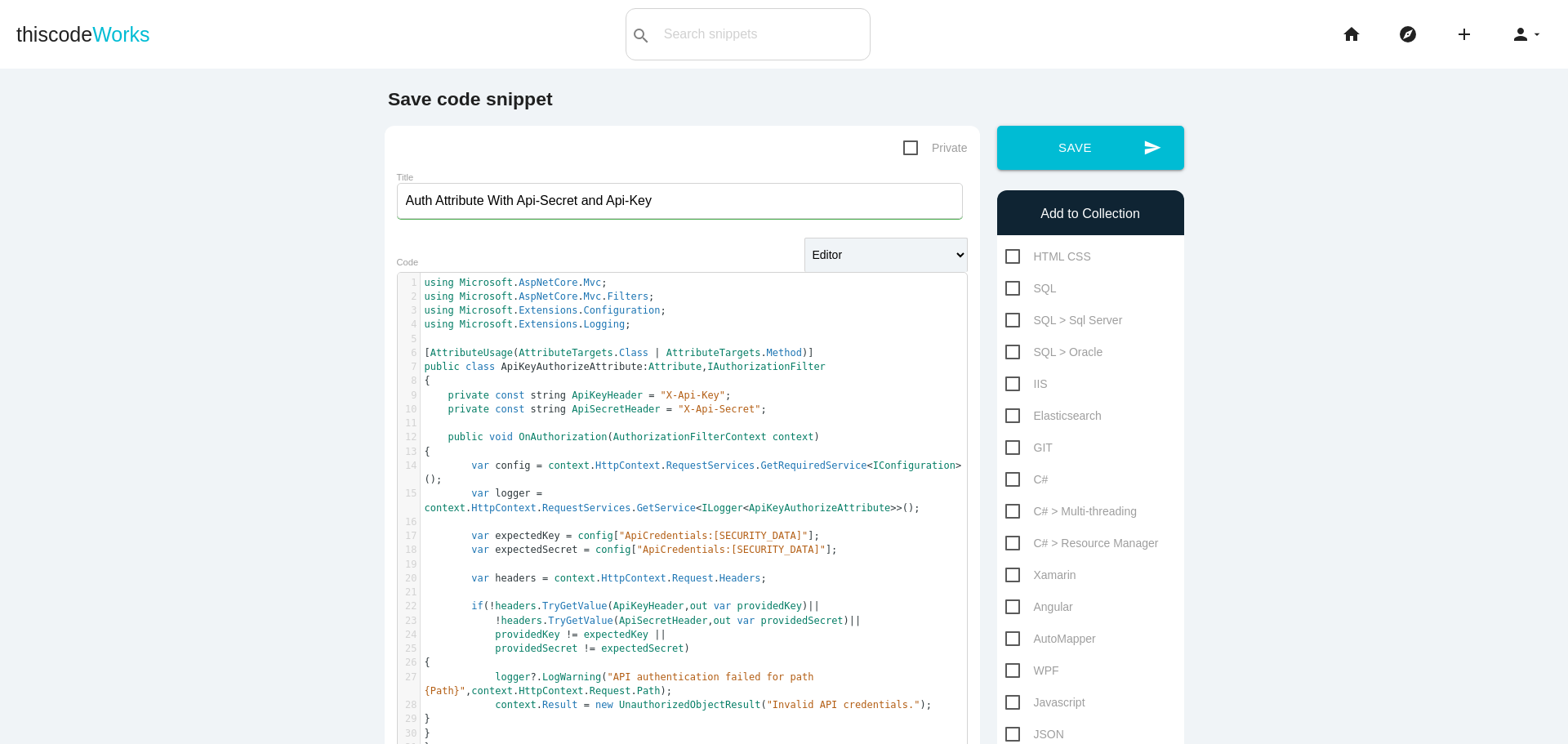
type textarea "Ecco un attributo personalizzato che puoi applicare ai metodi del controller pe…"
click at [910, 151] on span "Private" at bounding box center [935, 149] width 65 height 21
click at [910, 149] on input "Private" at bounding box center [908, 144] width 10 height 10
checkbox input "true"
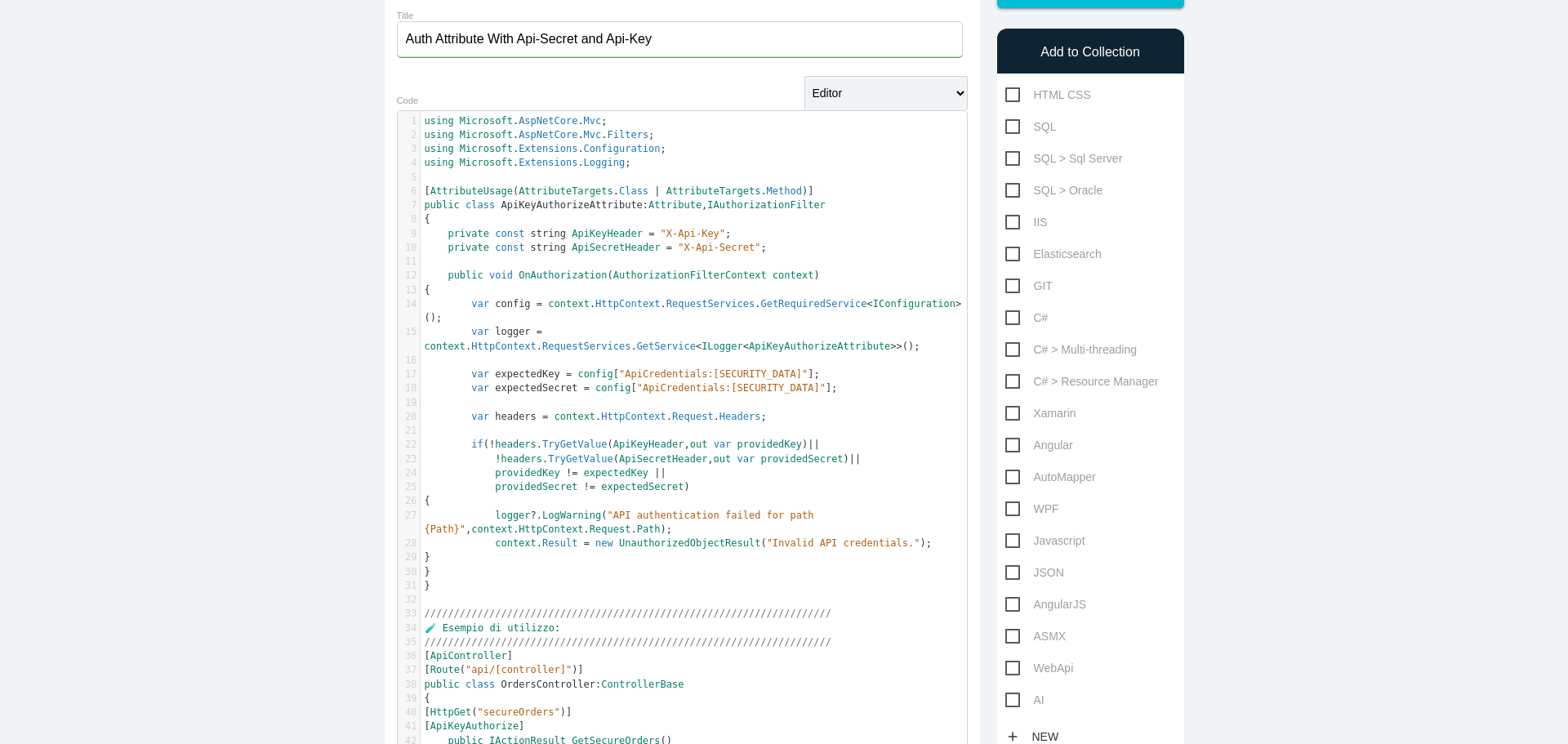
scroll to position [164, 0]
click at [1005, 317] on span "C#" at bounding box center [1027, 317] width 43 height 21
click at [1005, 317] on input "C#" at bounding box center [1010, 311] width 10 height 10
checkbox input "true"
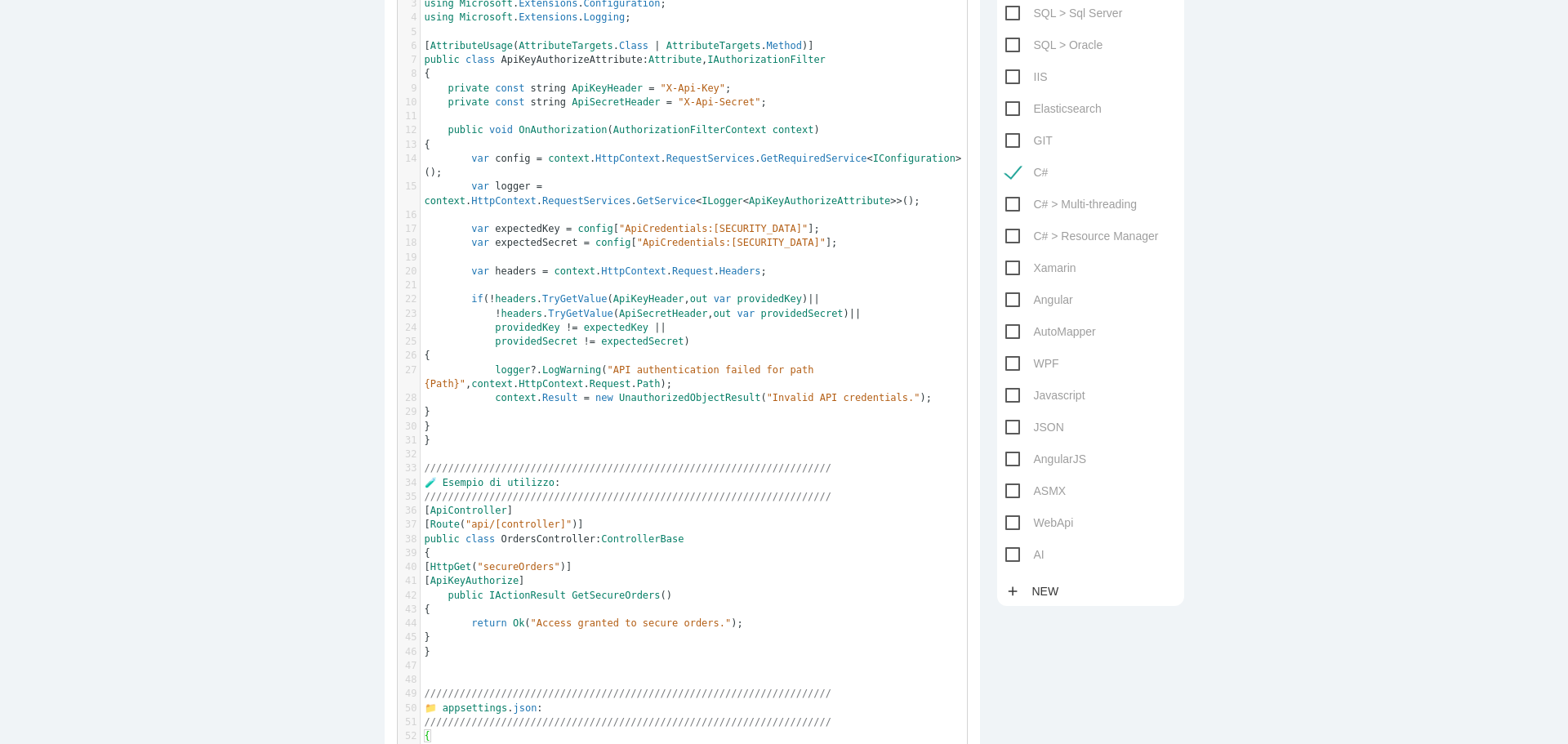
scroll to position [572, 0]
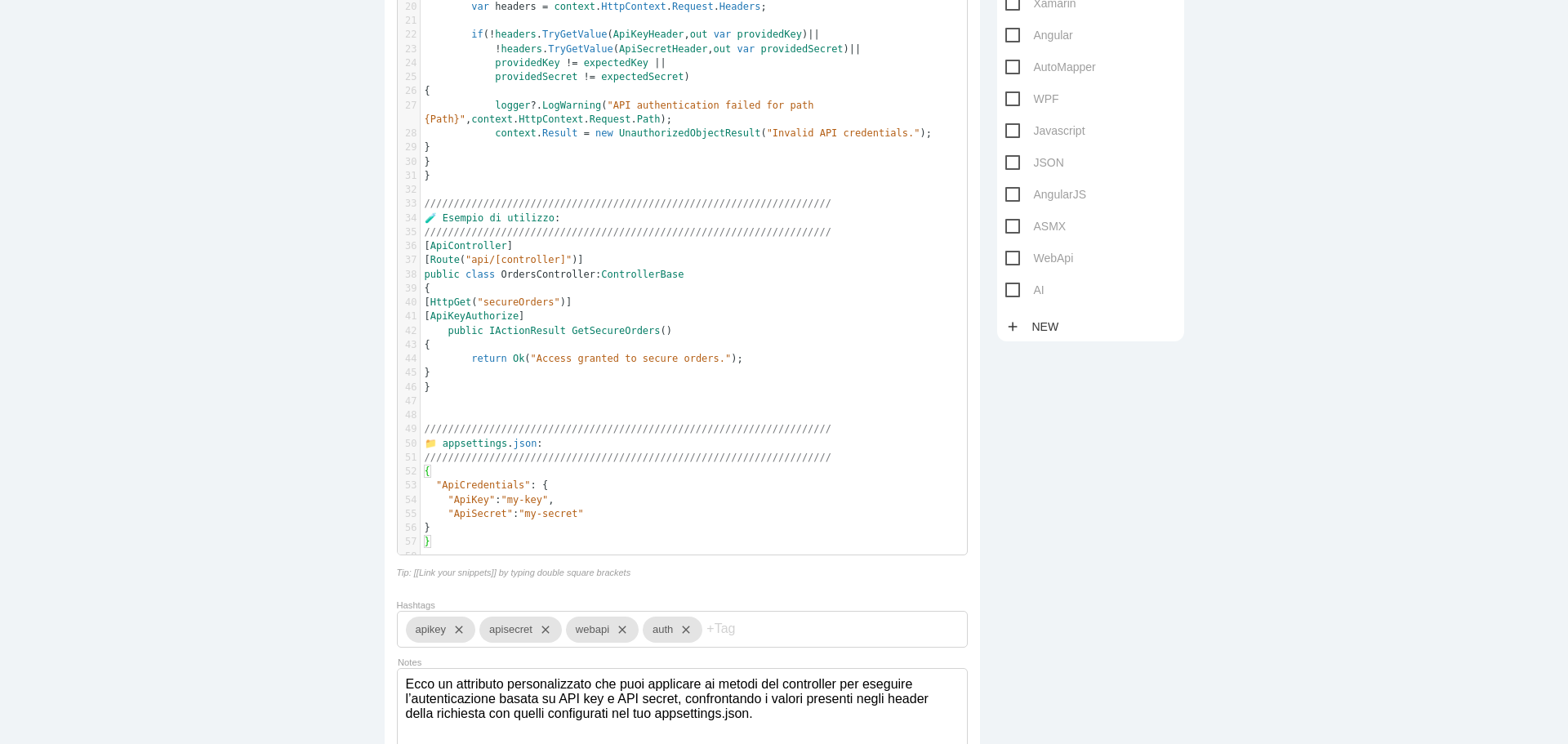
click at [1005, 260] on span "WebApi" at bounding box center [1039, 259] width 68 height 21
click at [1005, 259] on input "WebApi" at bounding box center [1010, 253] width 10 height 10
checkbox input "true"
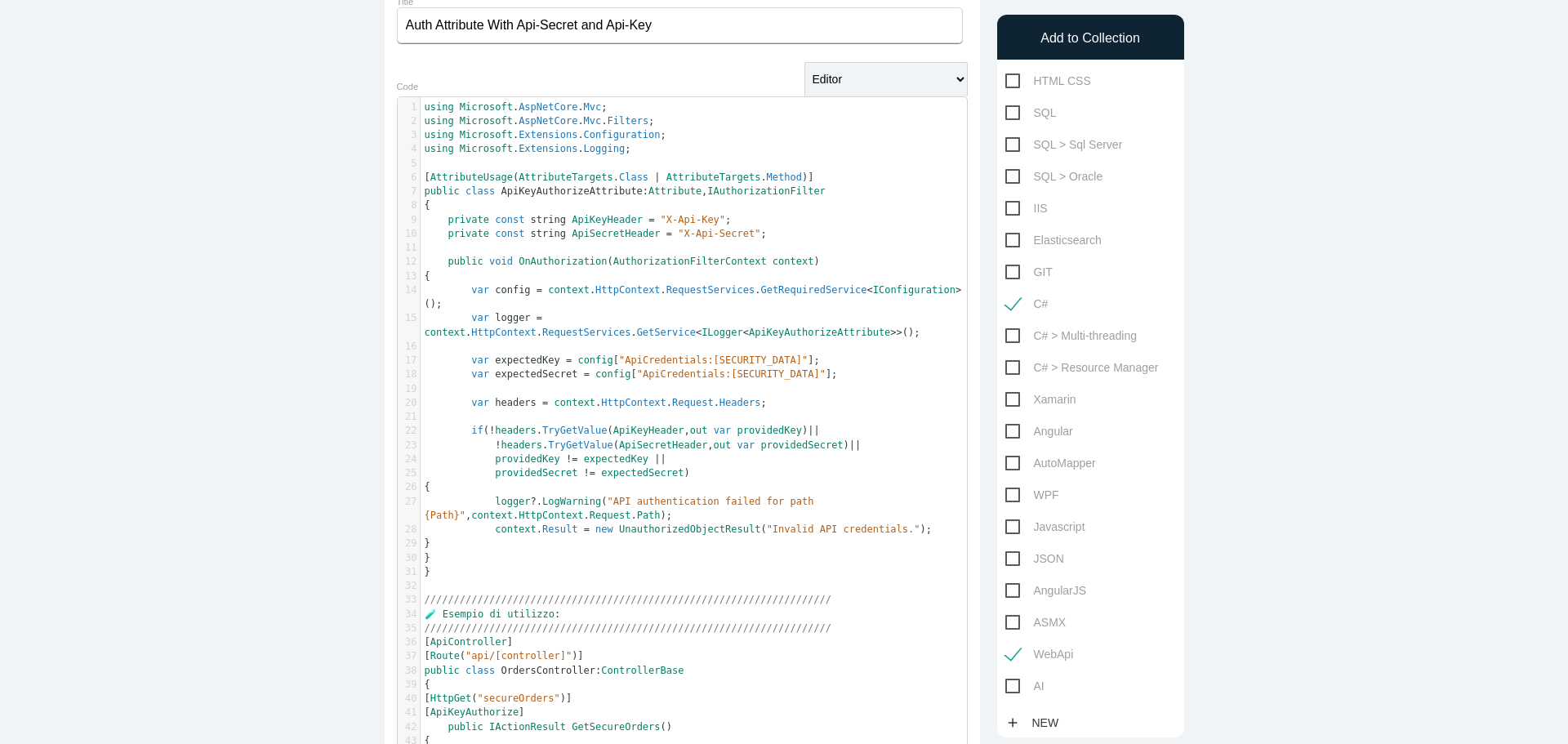
scroll to position [327, 0]
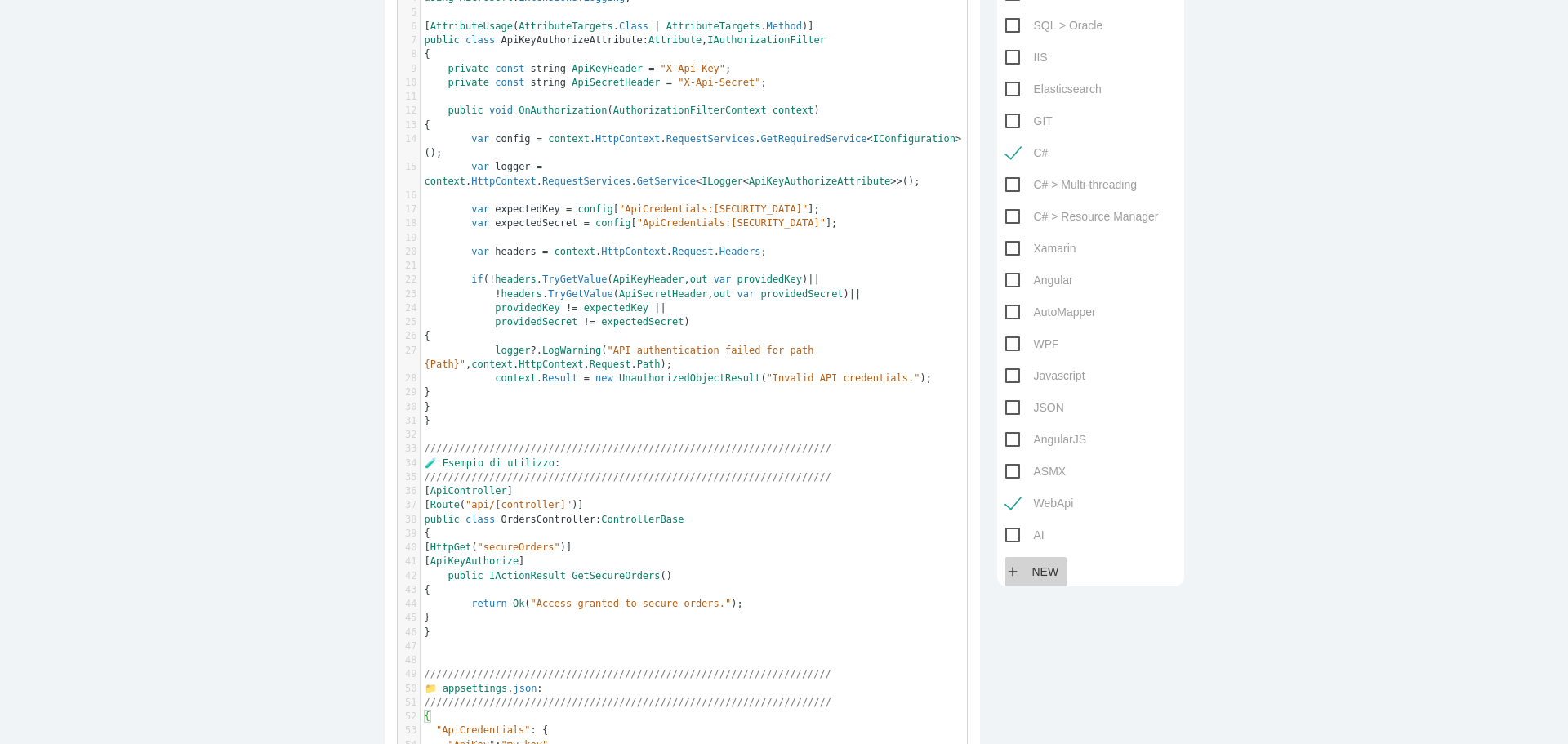
click at [1020, 572] on link "add New" at bounding box center [1036, 572] width 62 height 29
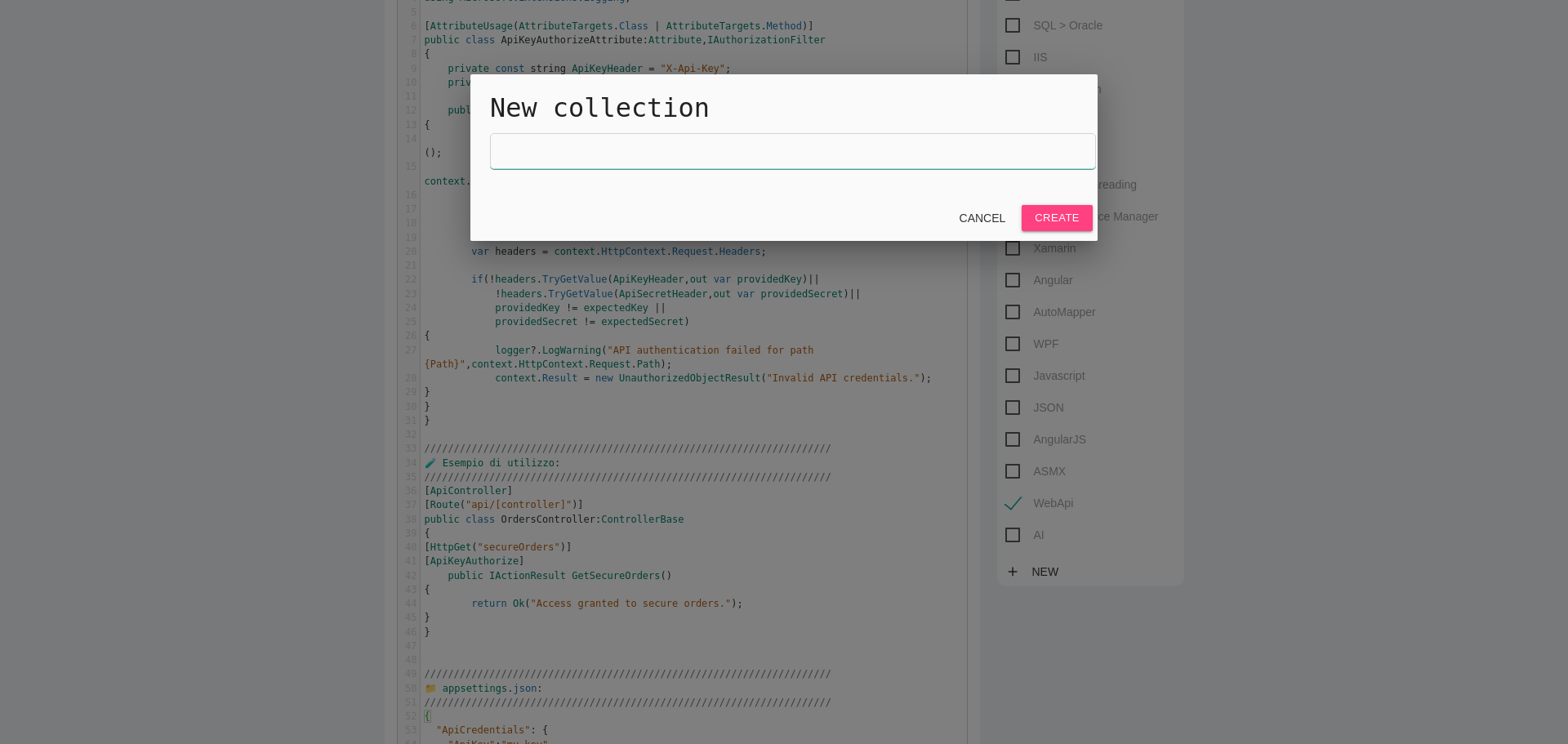
click at [682, 148] on input "text" at bounding box center [792, 151] width 605 height 36
type input ".NET Core"
click at [1071, 215] on link "Create" at bounding box center [1057, 218] width 71 height 26
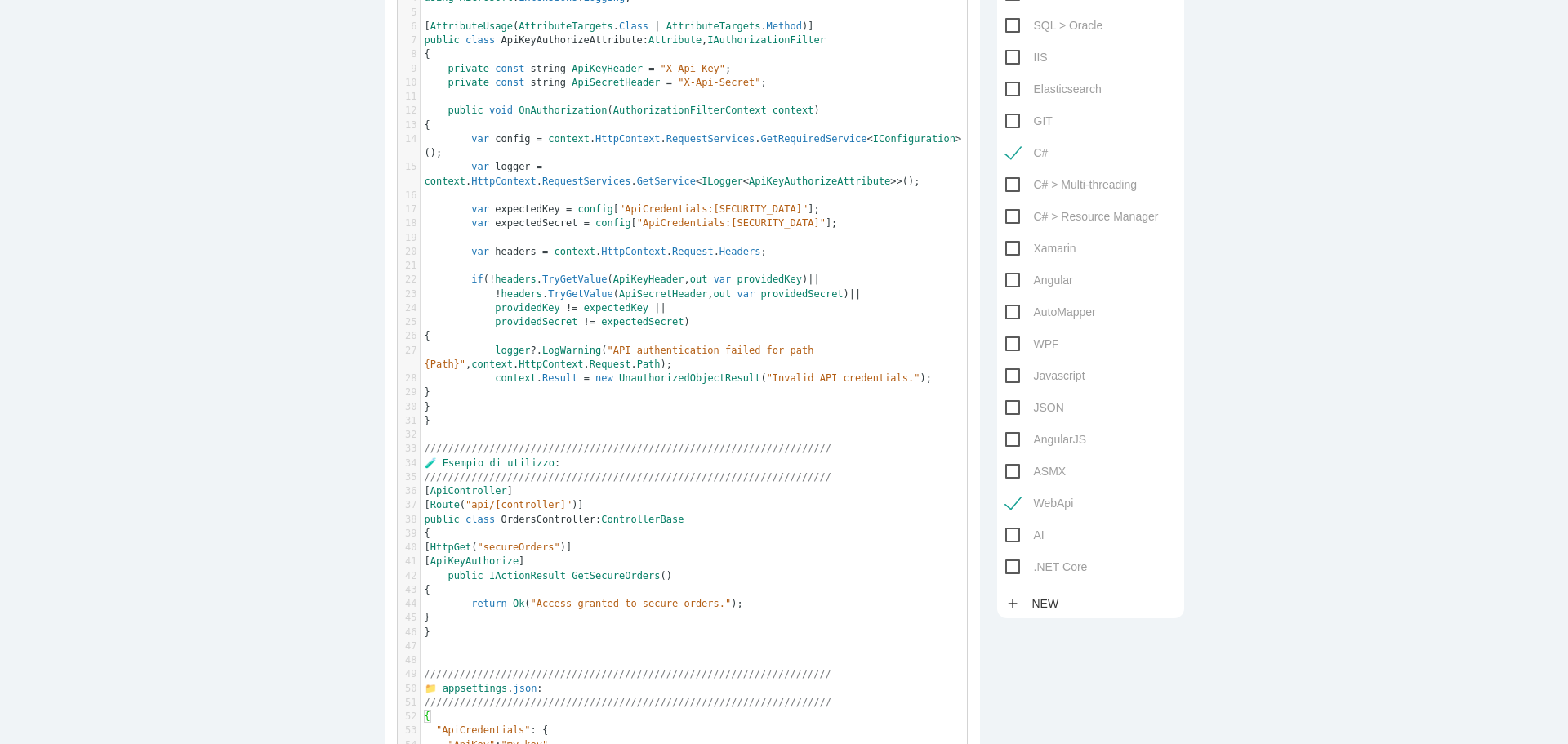
click at [1005, 570] on span ".NET Core" at bounding box center [1046, 568] width 82 height 21
click at [1005, 568] on input ".NET Core" at bounding box center [1010, 562] width 10 height 10
checkbox input "true"
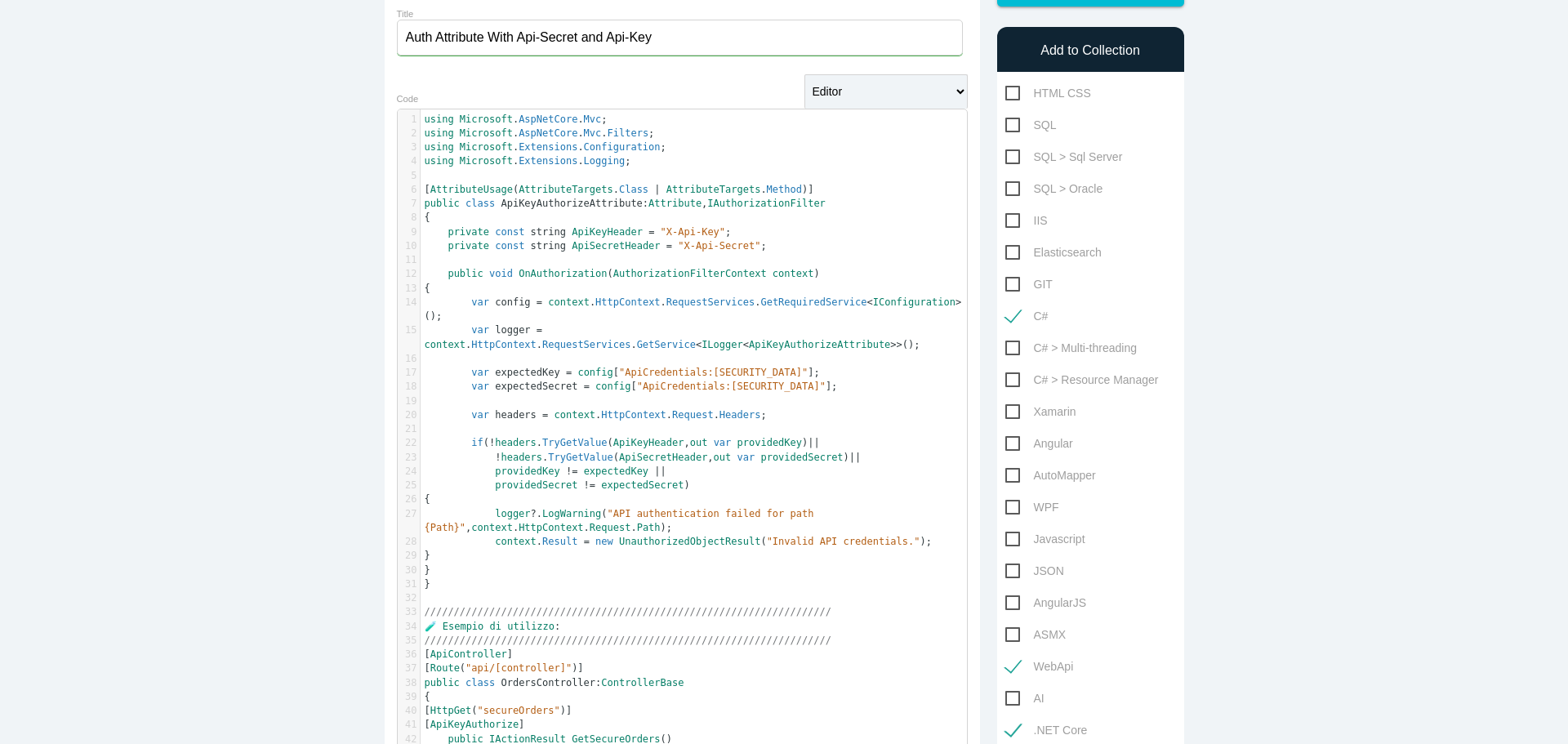
scroll to position [81, 0]
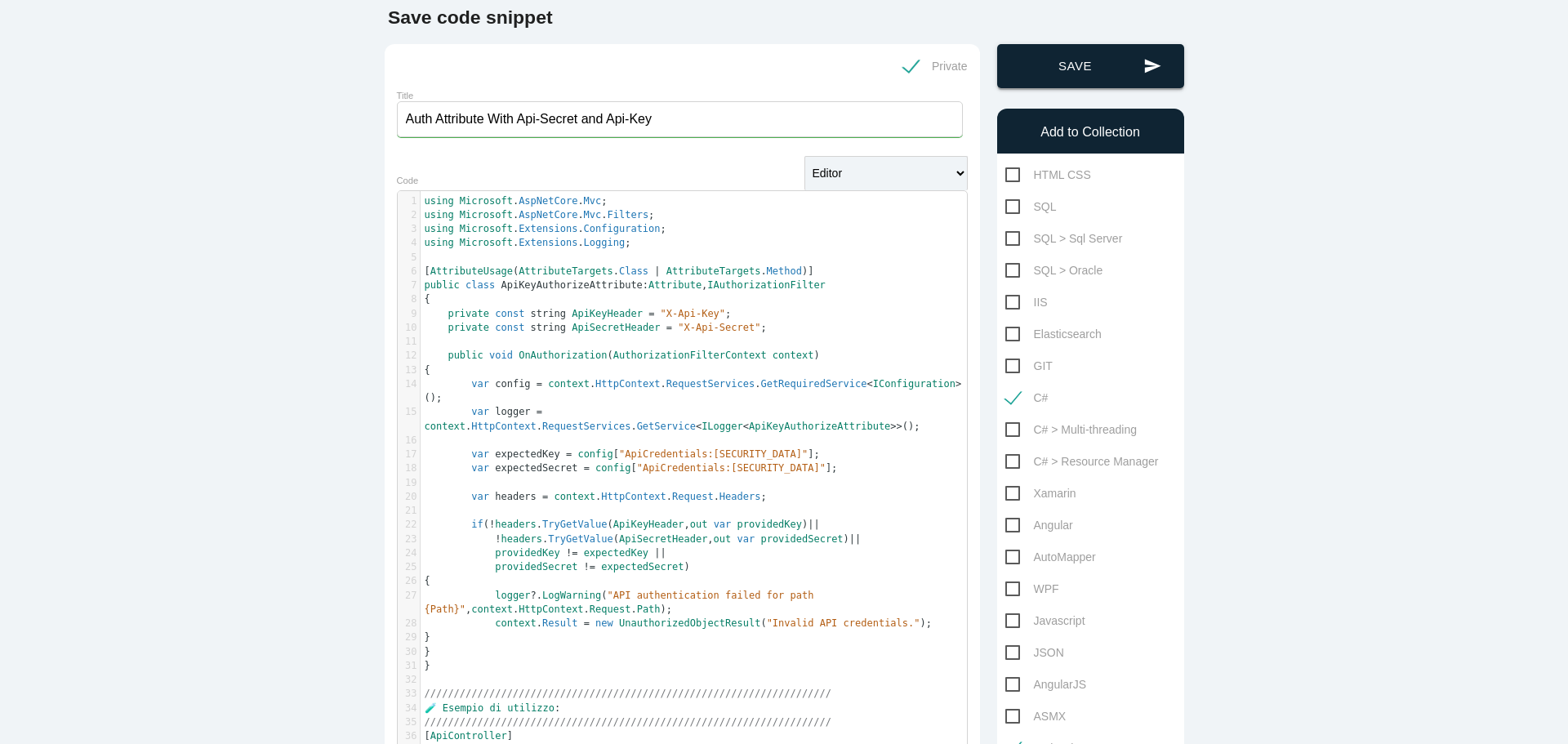
click at [1099, 79] on button "send Save" at bounding box center [1091, 66] width 187 height 44
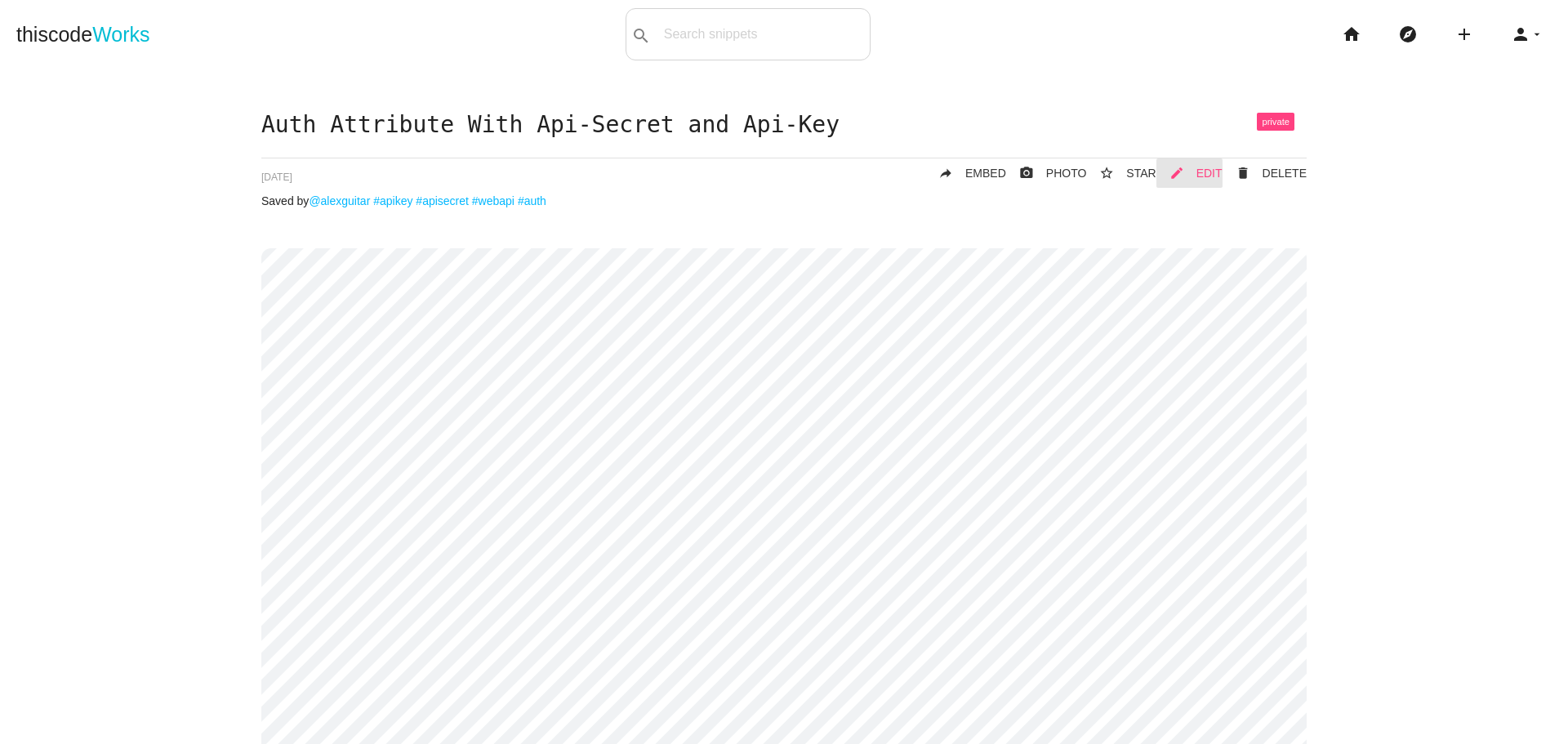
click at [1219, 174] on span "EDIT" at bounding box center [1209, 173] width 26 height 13
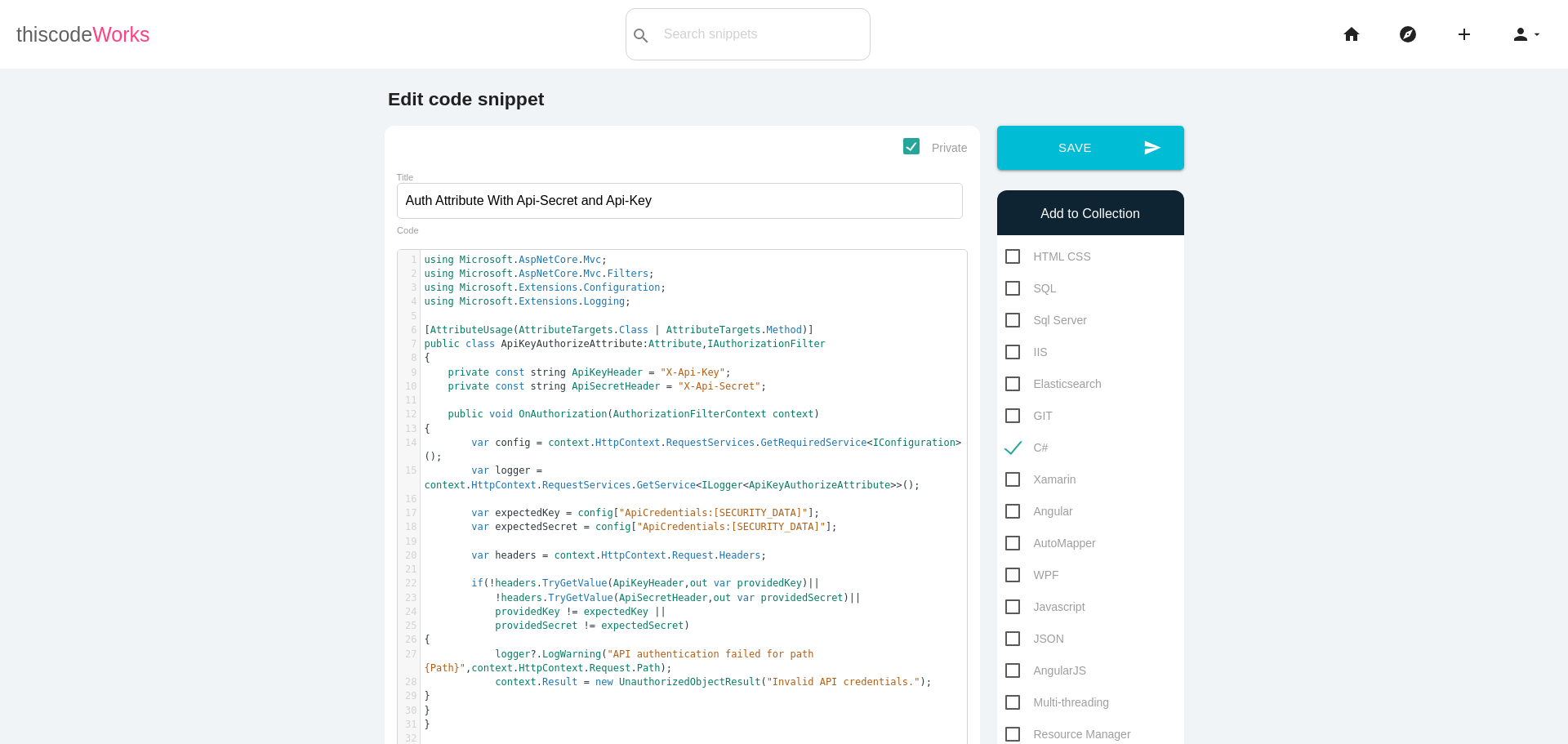
click at [95, 35] on span "Works" at bounding box center [121, 34] width 57 height 22
